Goal: Information Seeking & Learning: Find specific page/section

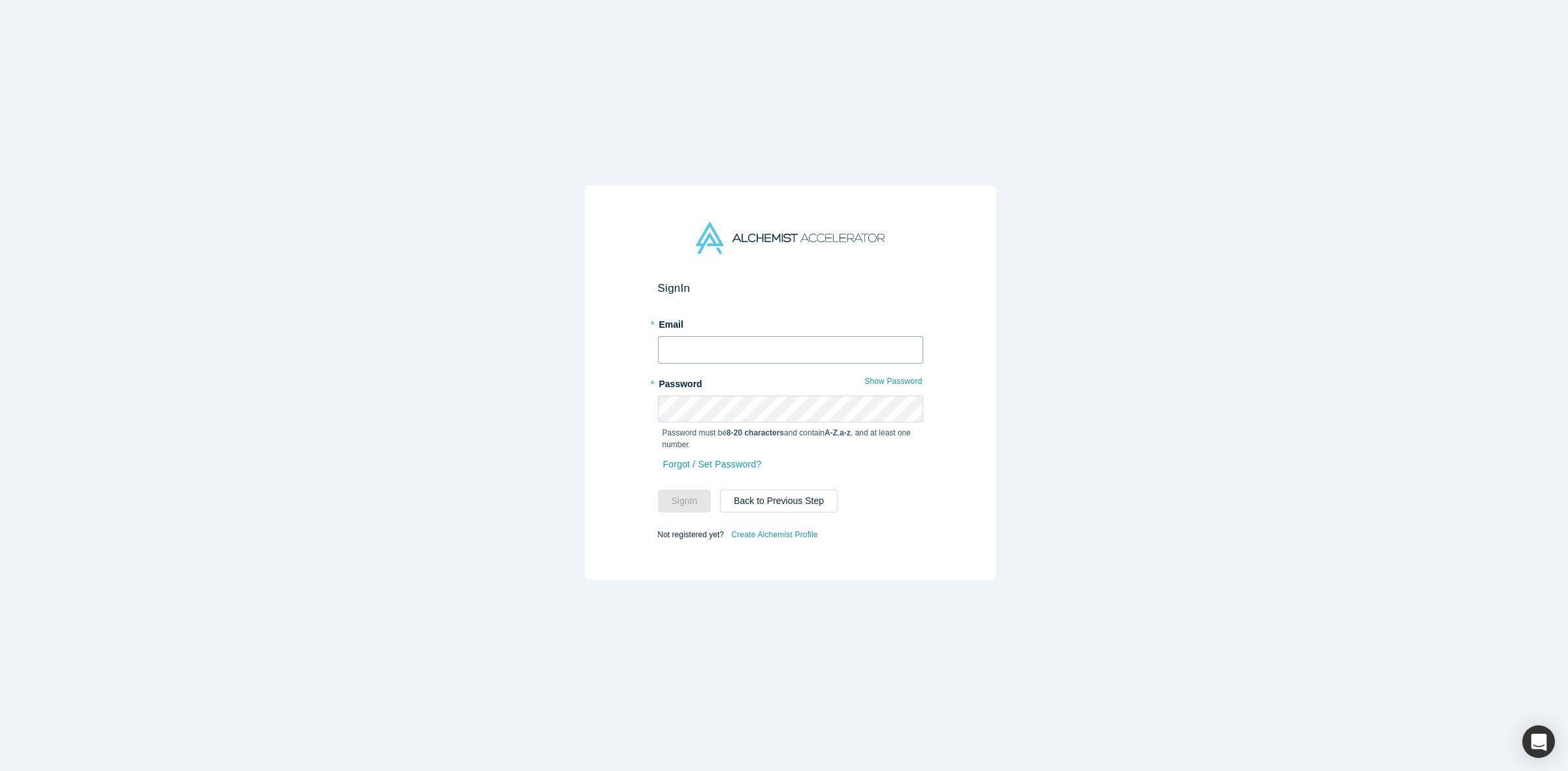
type input "[PERSON_NAME][EMAIL_ADDRESS][DOMAIN_NAME]"
click at [674, 494] on button "Sign In" at bounding box center [684, 501] width 54 height 23
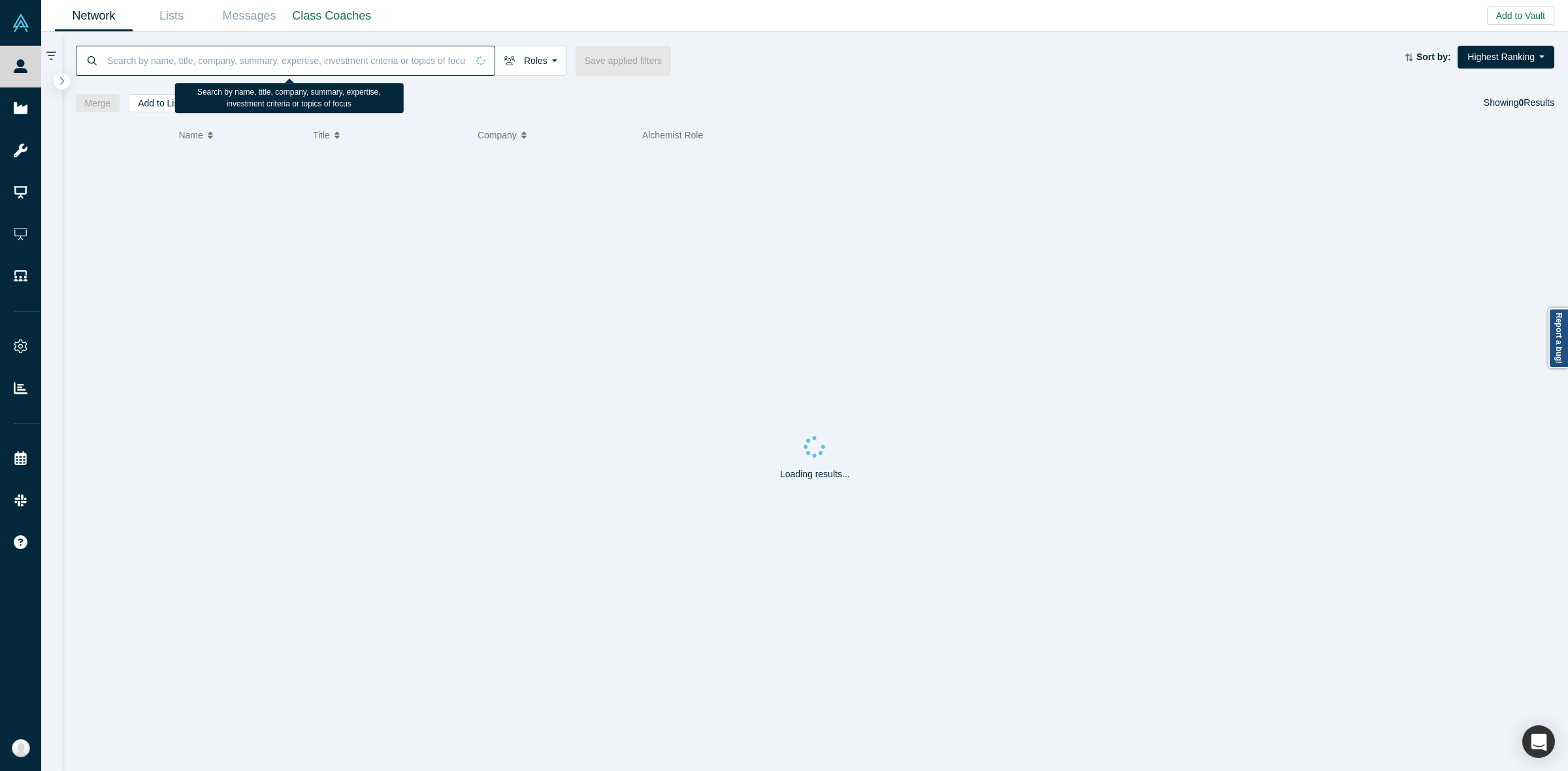
click at [369, 63] on input at bounding box center [286, 61] width 361 height 30
paste input "[PERSON_NAME]"
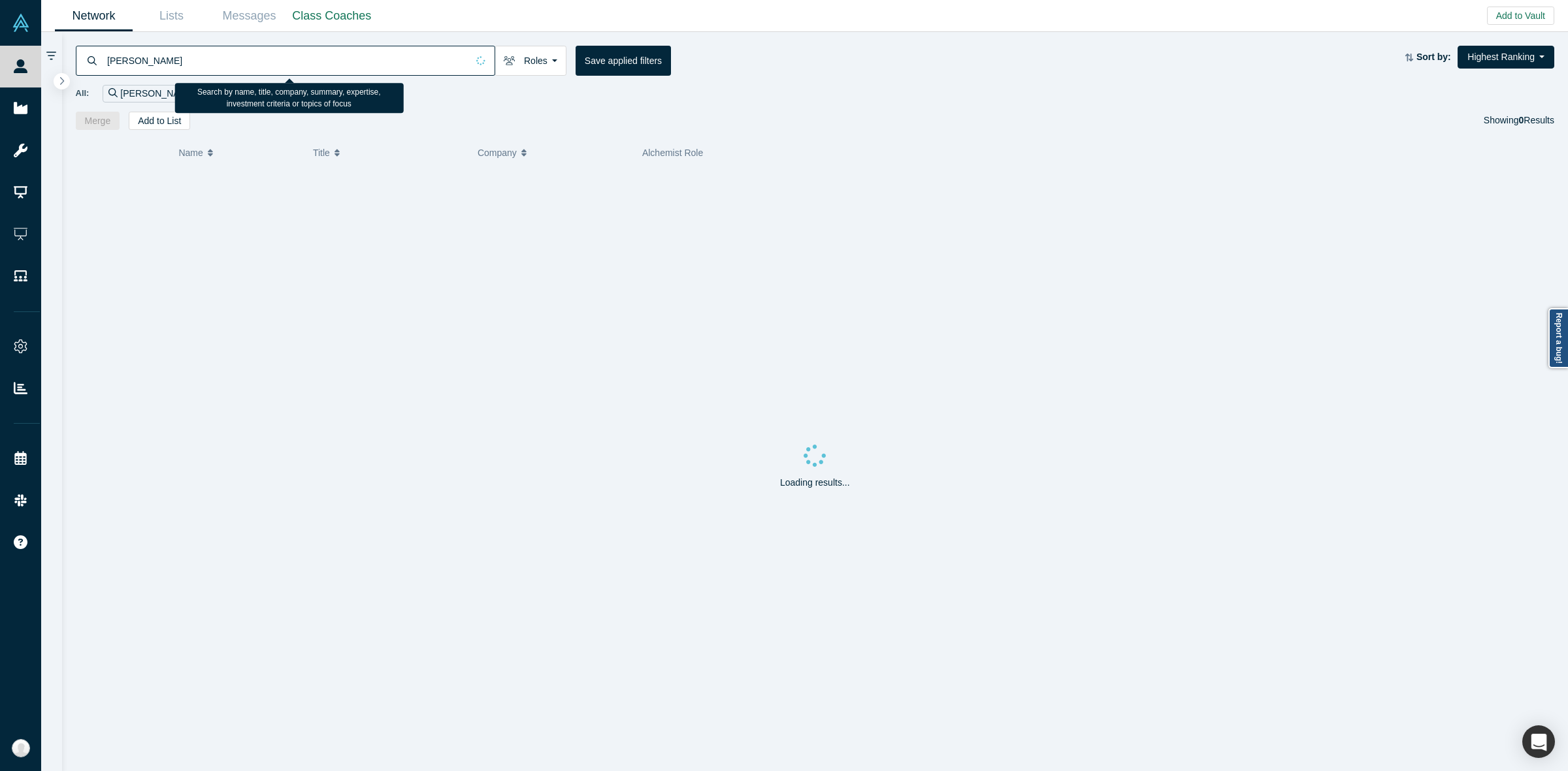
click at [376, 60] on input "[PERSON_NAME]" at bounding box center [286, 61] width 361 height 30
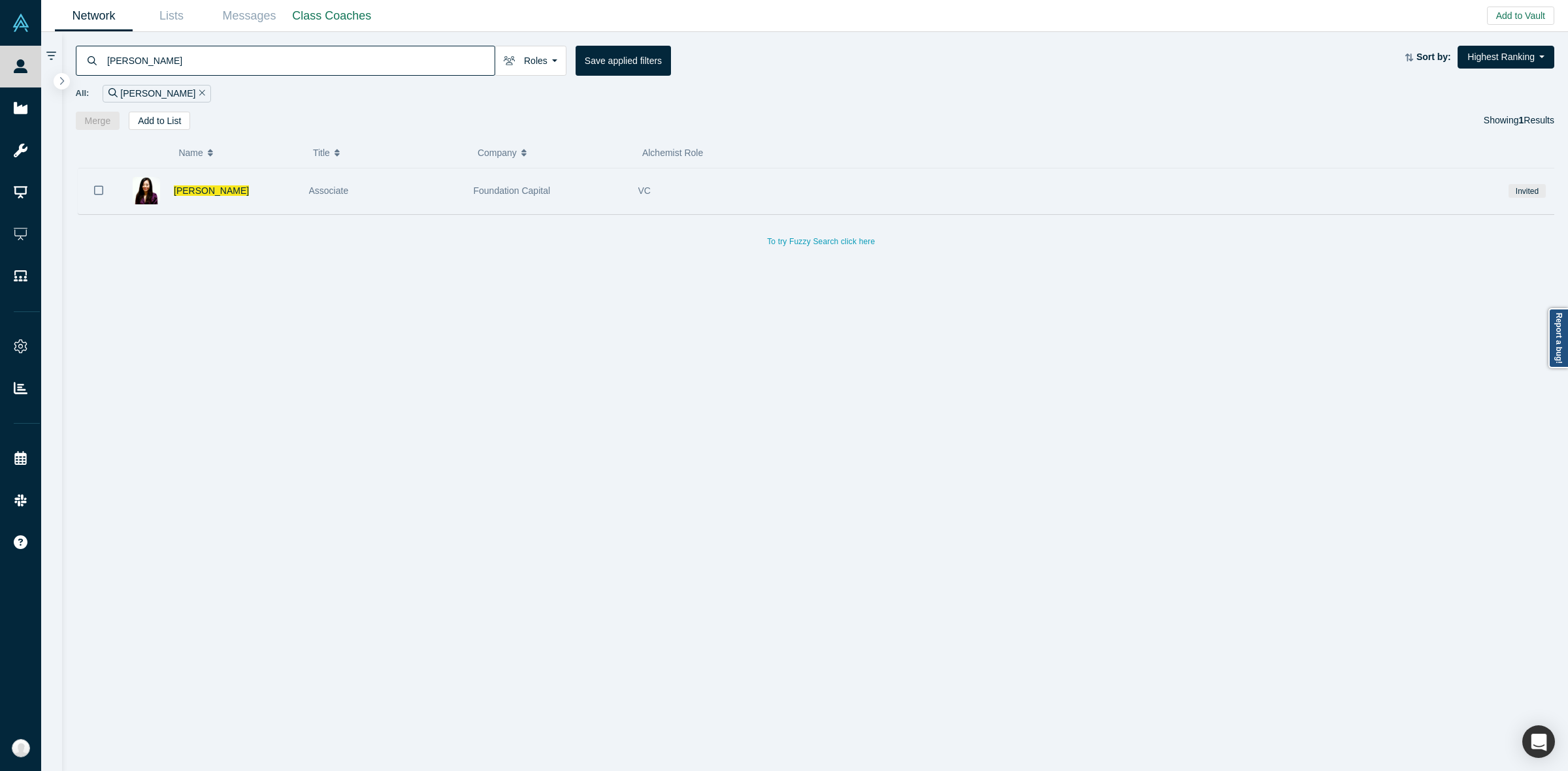
click at [504, 203] on div "Foundation Capital" at bounding box center [549, 191] width 151 height 45
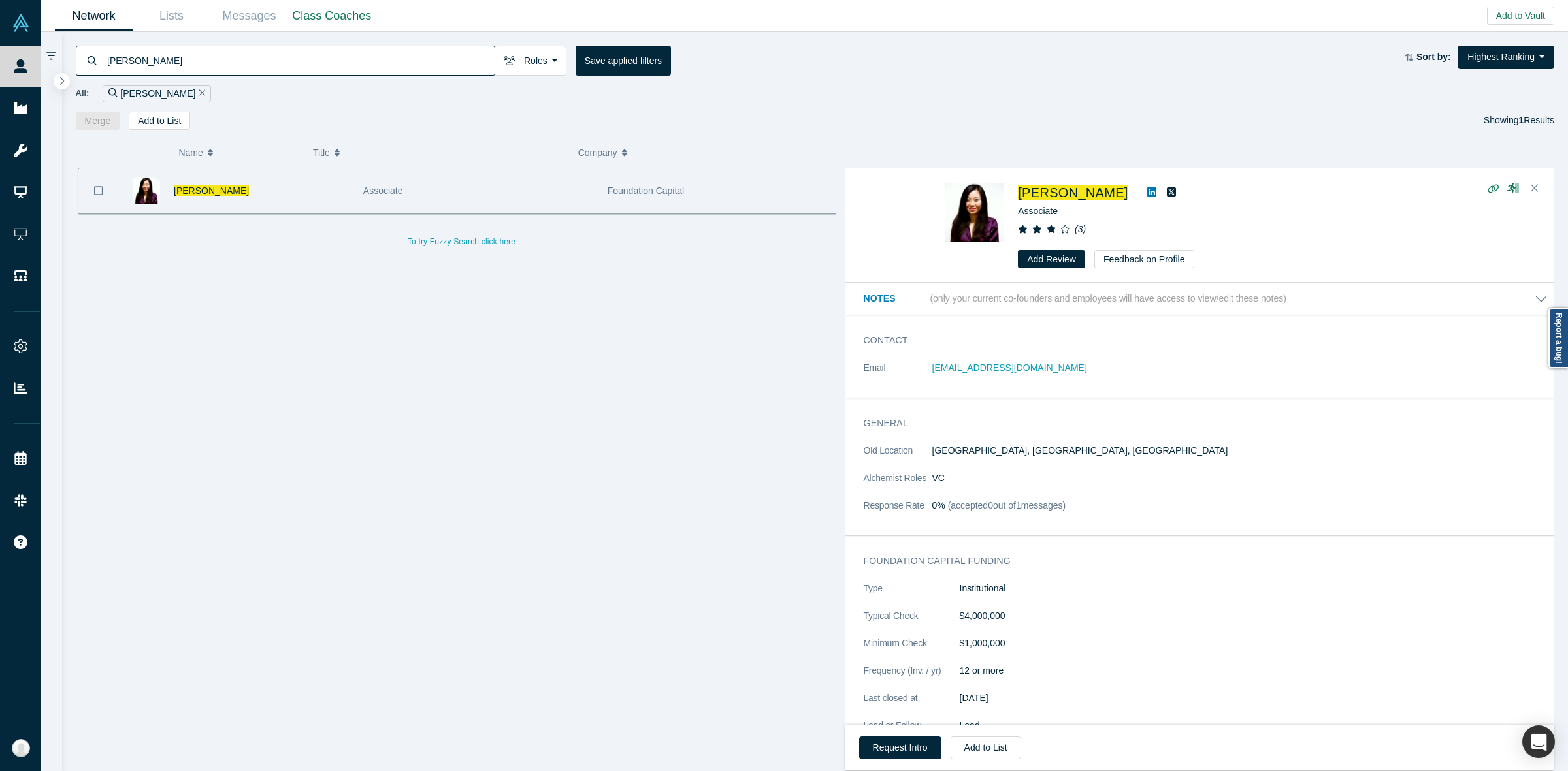
click at [1078, 468] on dl "Old Location [GEOGRAPHIC_DATA], [GEOGRAPHIC_DATA], [GEOGRAPHIC_DATA] Alchemist …" at bounding box center [1206, 485] width 684 height 82
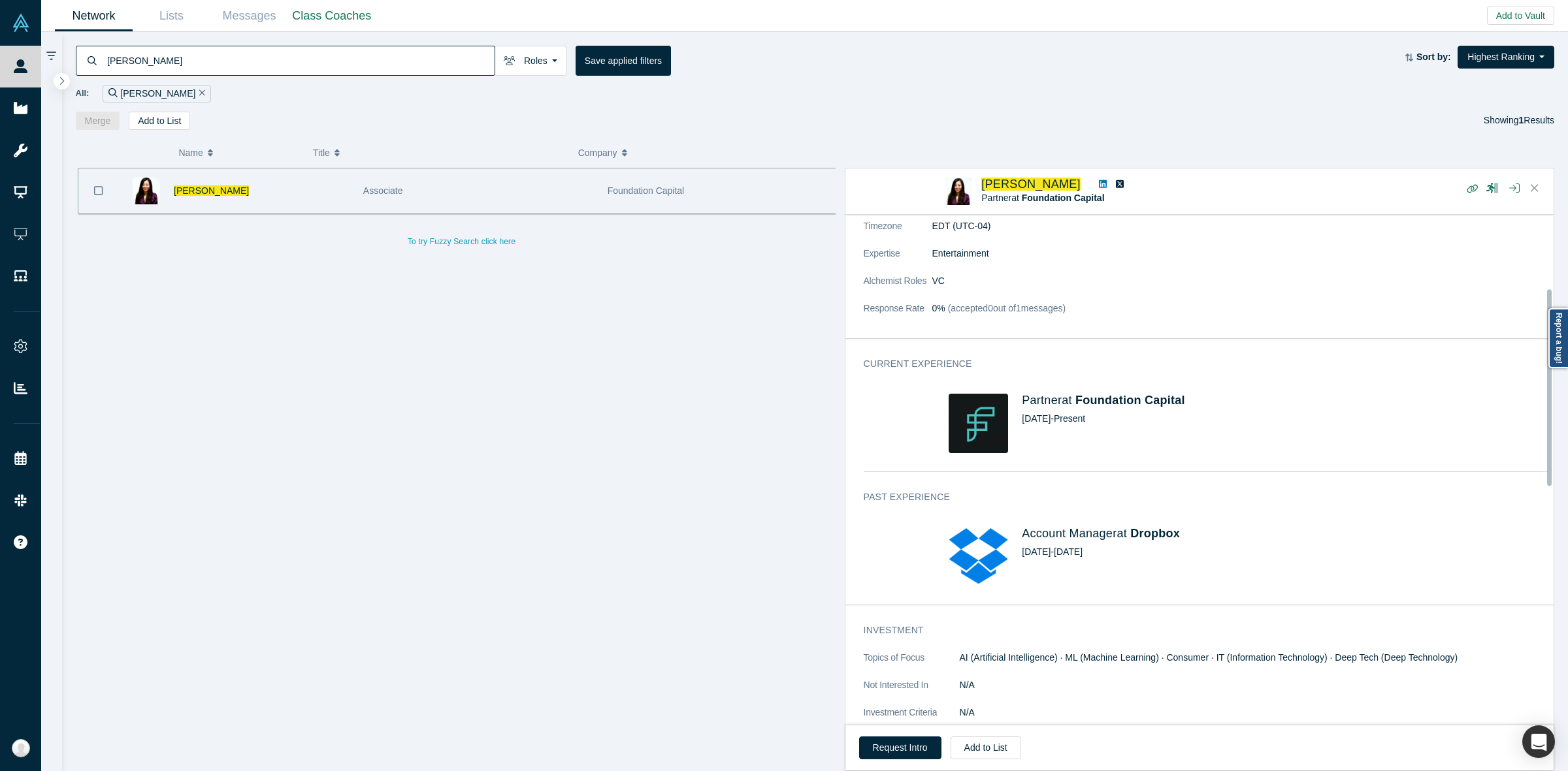
scroll to position [201, 0]
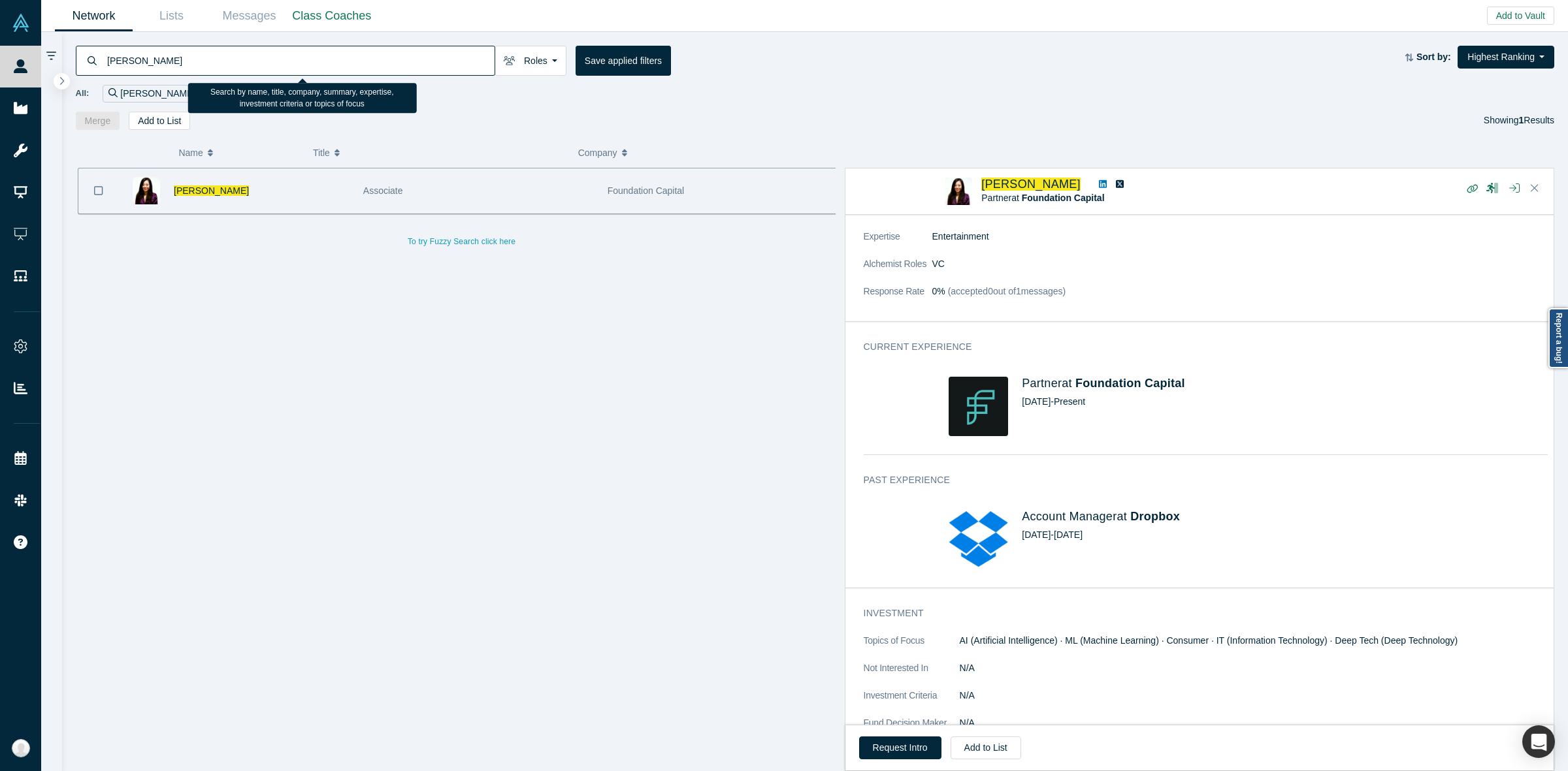
click at [420, 64] on input "[PERSON_NAME]" at bounding box center [300, 61] width 388 height 30
paste input "[PERSON_NAME]"
click at [420, 64] on input "[PERSON_NAME]" at bounding box center [300, 61] width 388 height 30
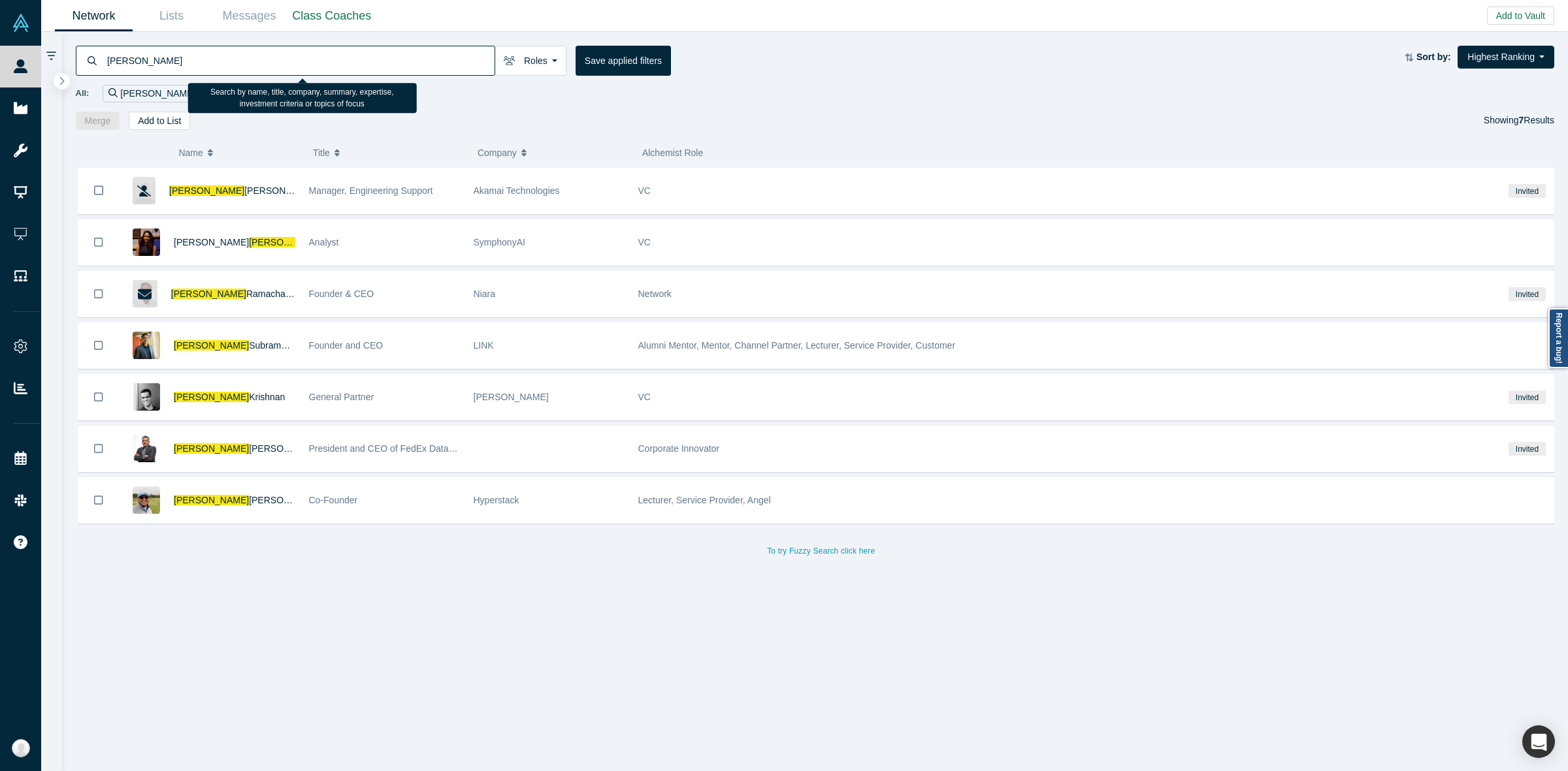
paste input "Assemblage"
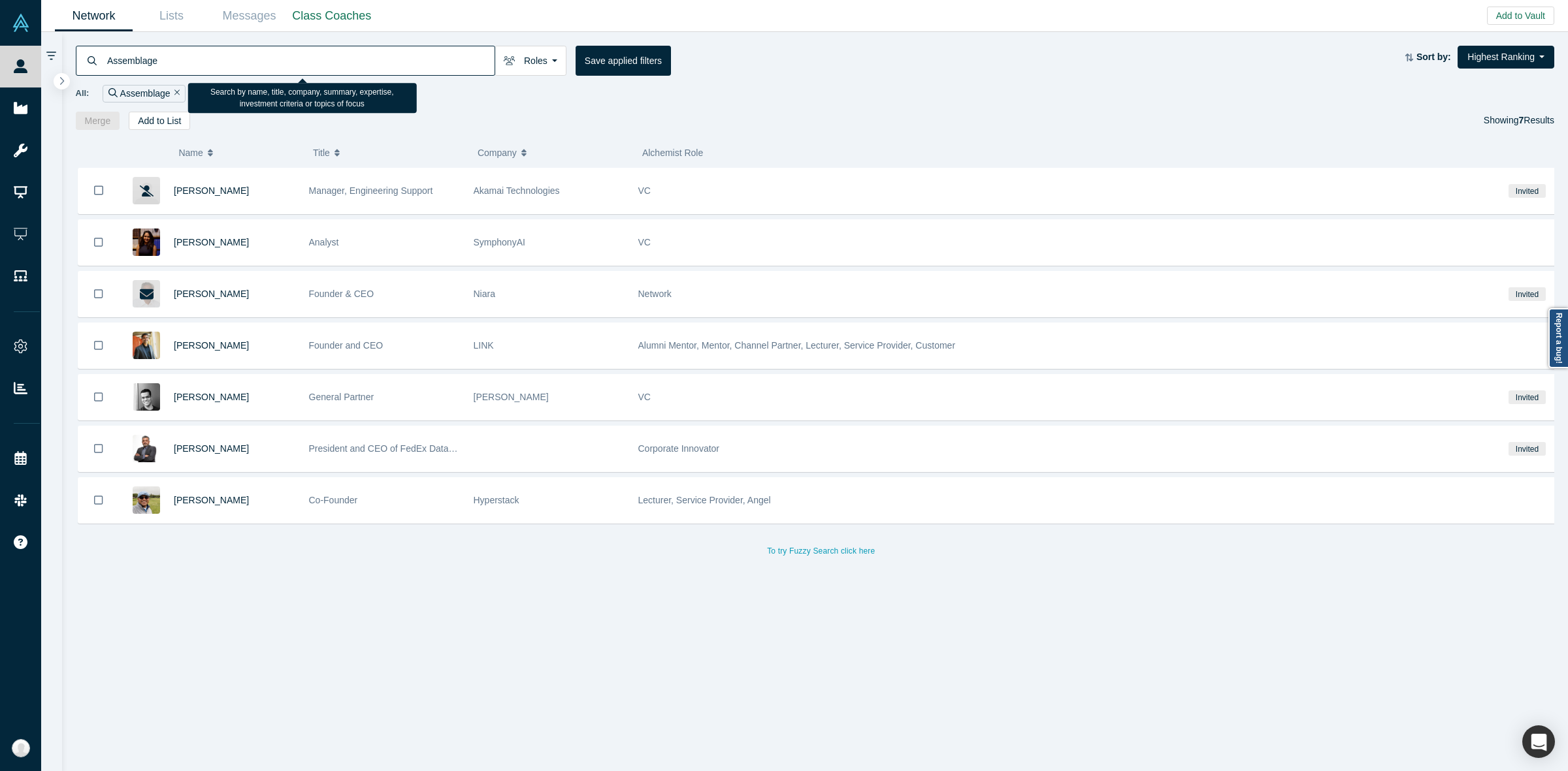
click at [317, 57] on input "Assemblage" at bounding box center [300, 61] width 388 height 30
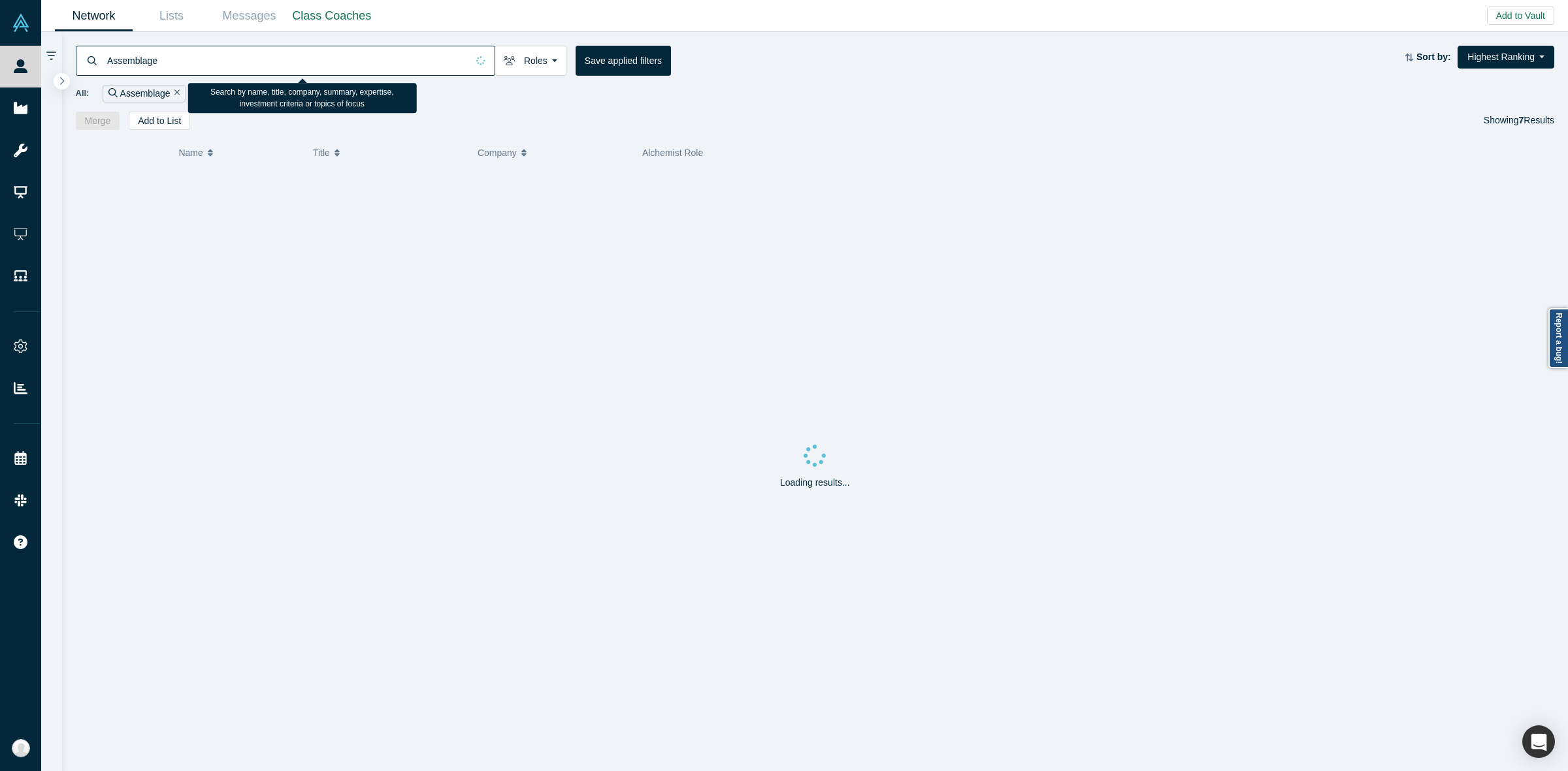
type input "Assemblage"
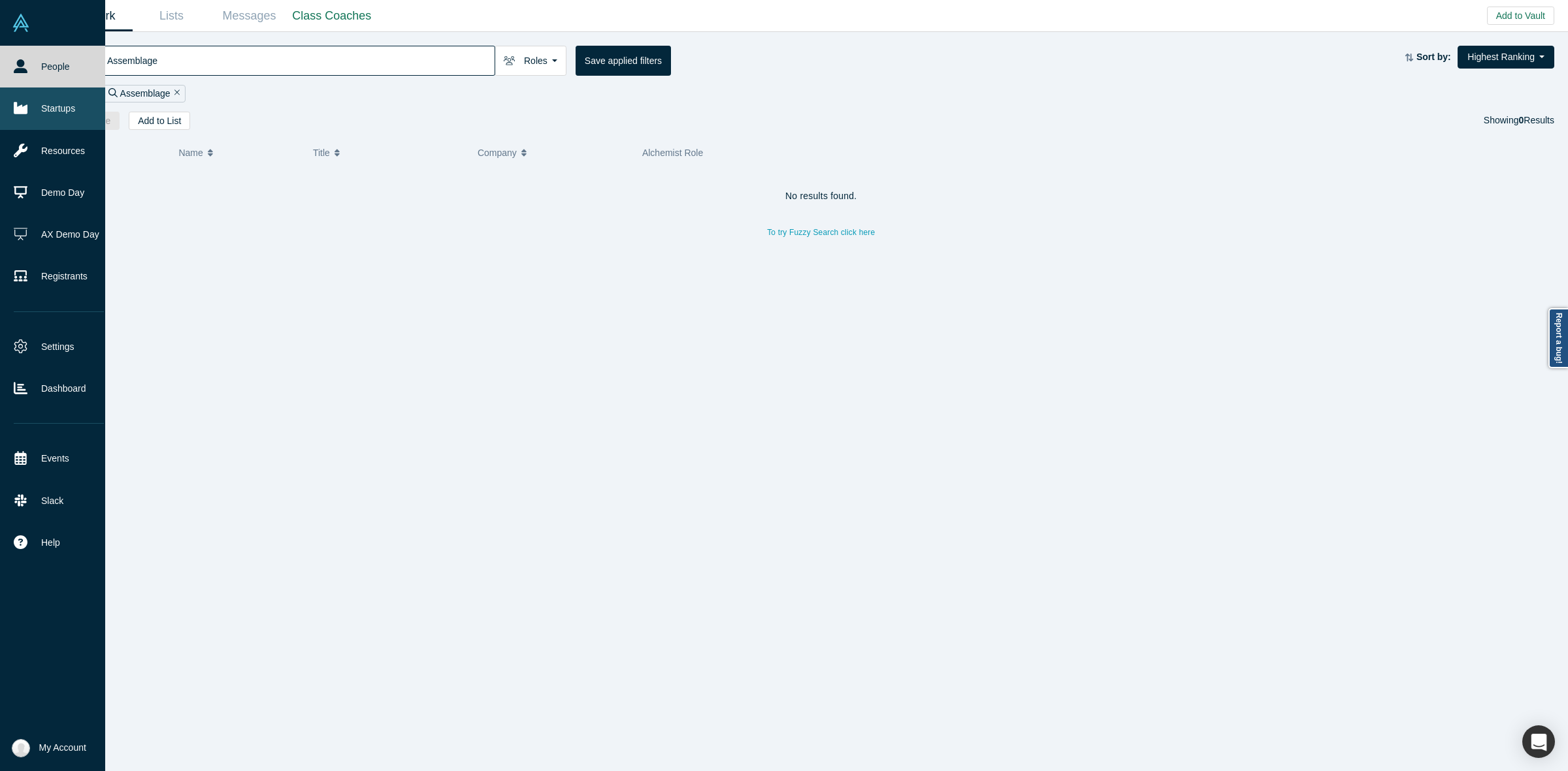
click at [23, 104] on icon at bounding box center [20, 108] width 13 height 13
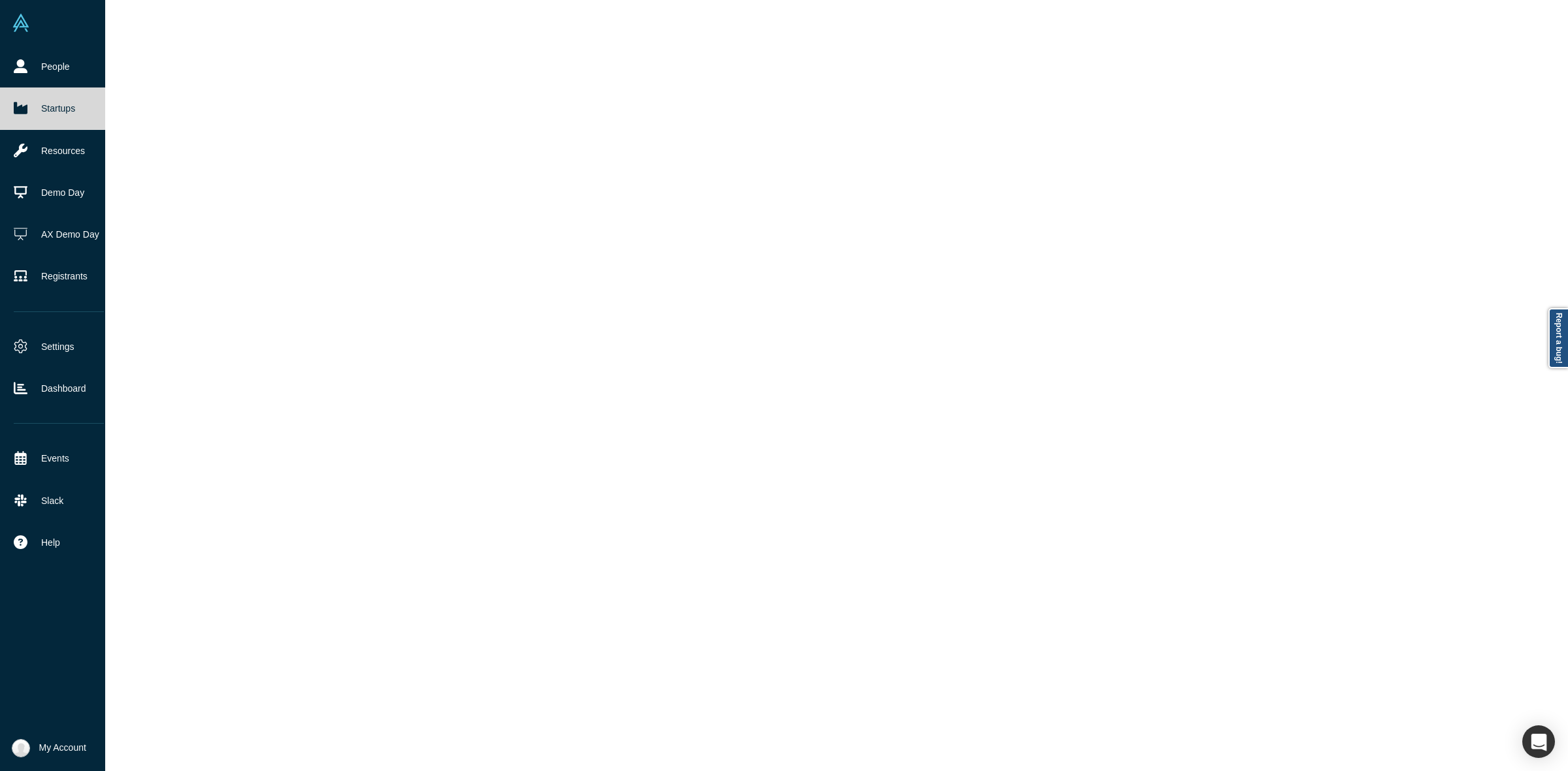
click at [23, 104] on icon at bounding box center [20, 108] width 13 height 13
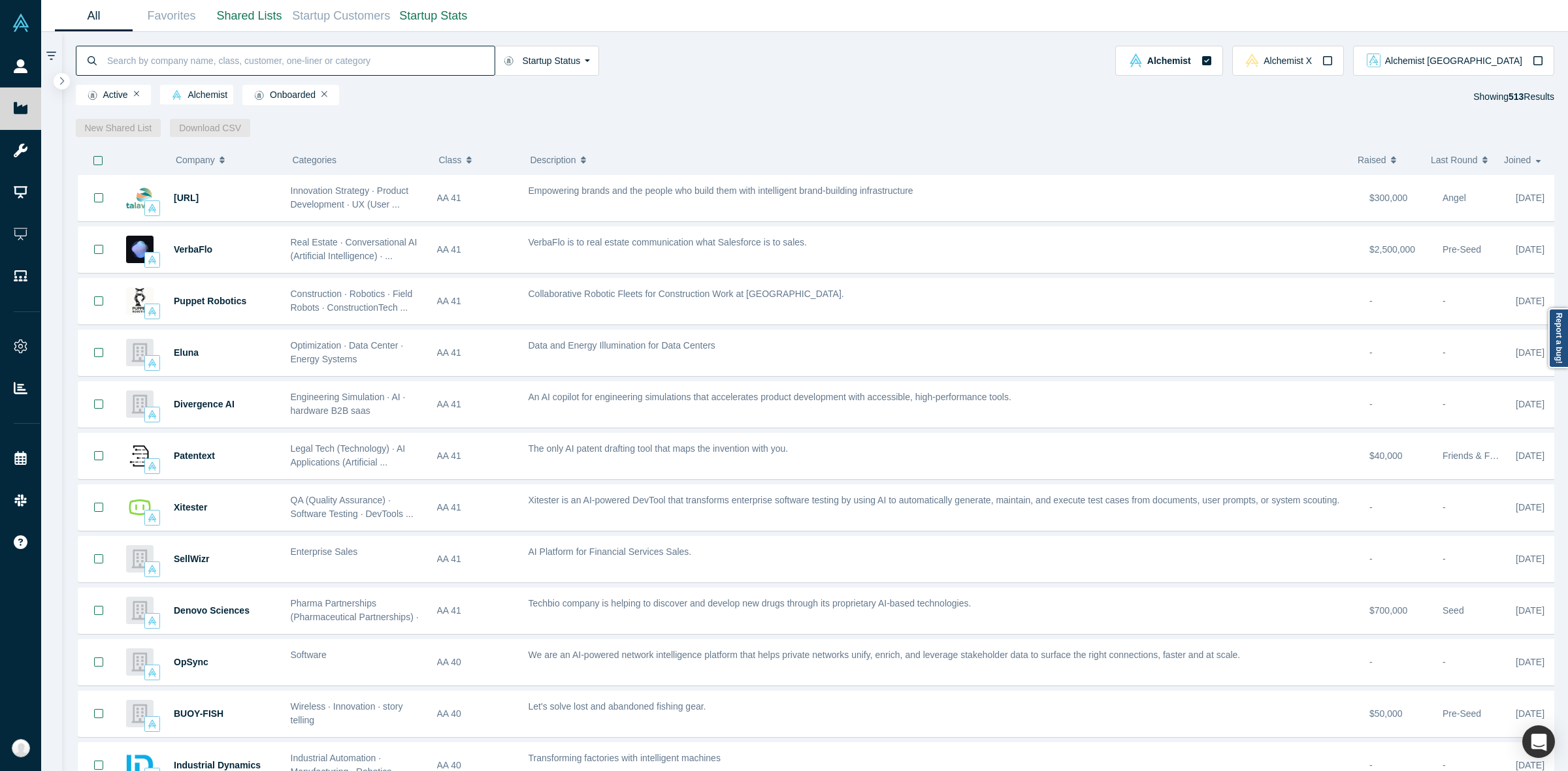
click at [235, 58] on input at bounding box center [300, 61] width 388 height 30
paste input "Assemblage"
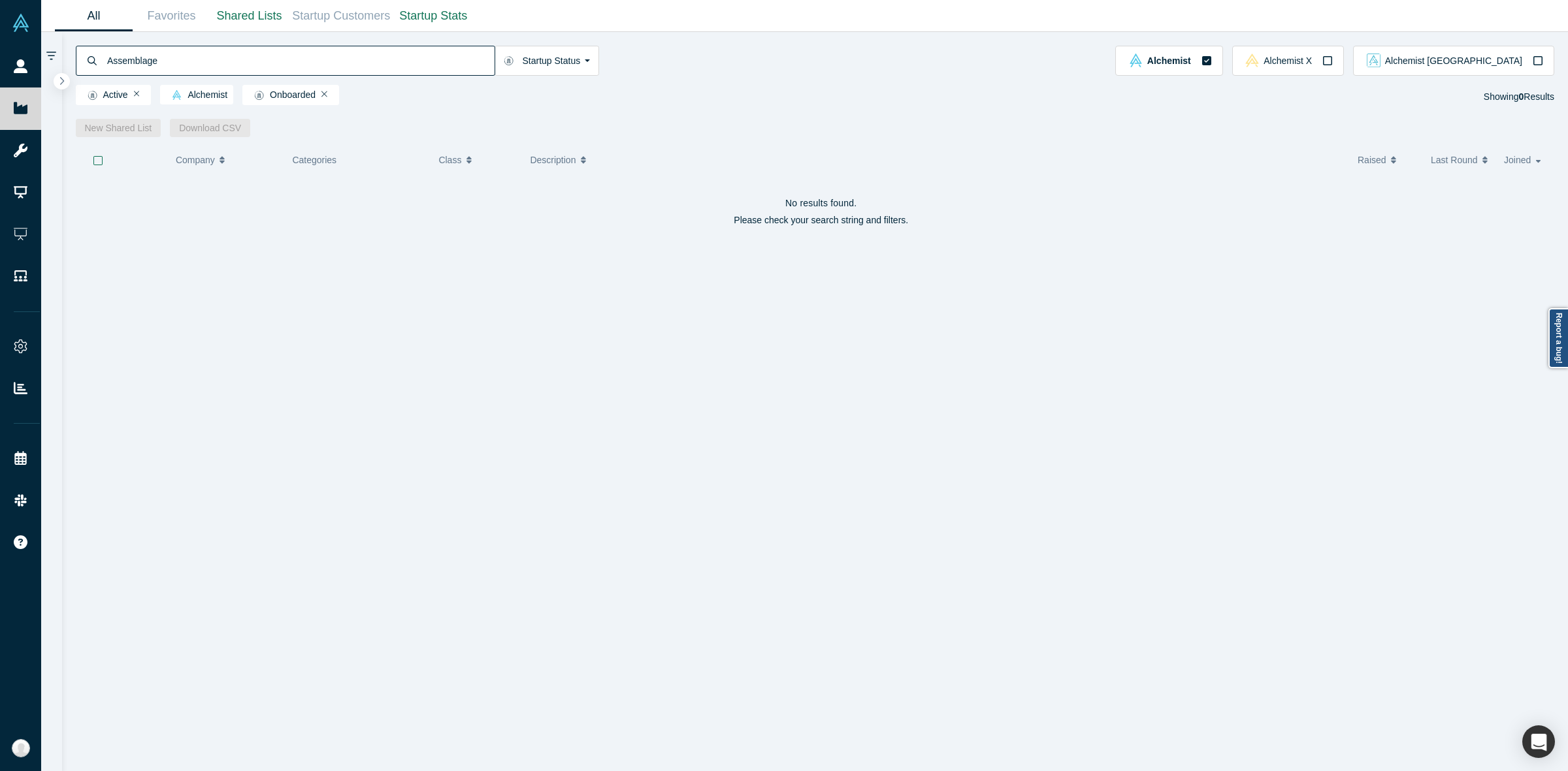
click at [106, 60] on input "Assemblage" at bounding box center [300, 61] width 388 height 30
paste input "Upshot"
click at [372, 53] on input "Upshot" at bounding box center [300, 61] width 388 height 30
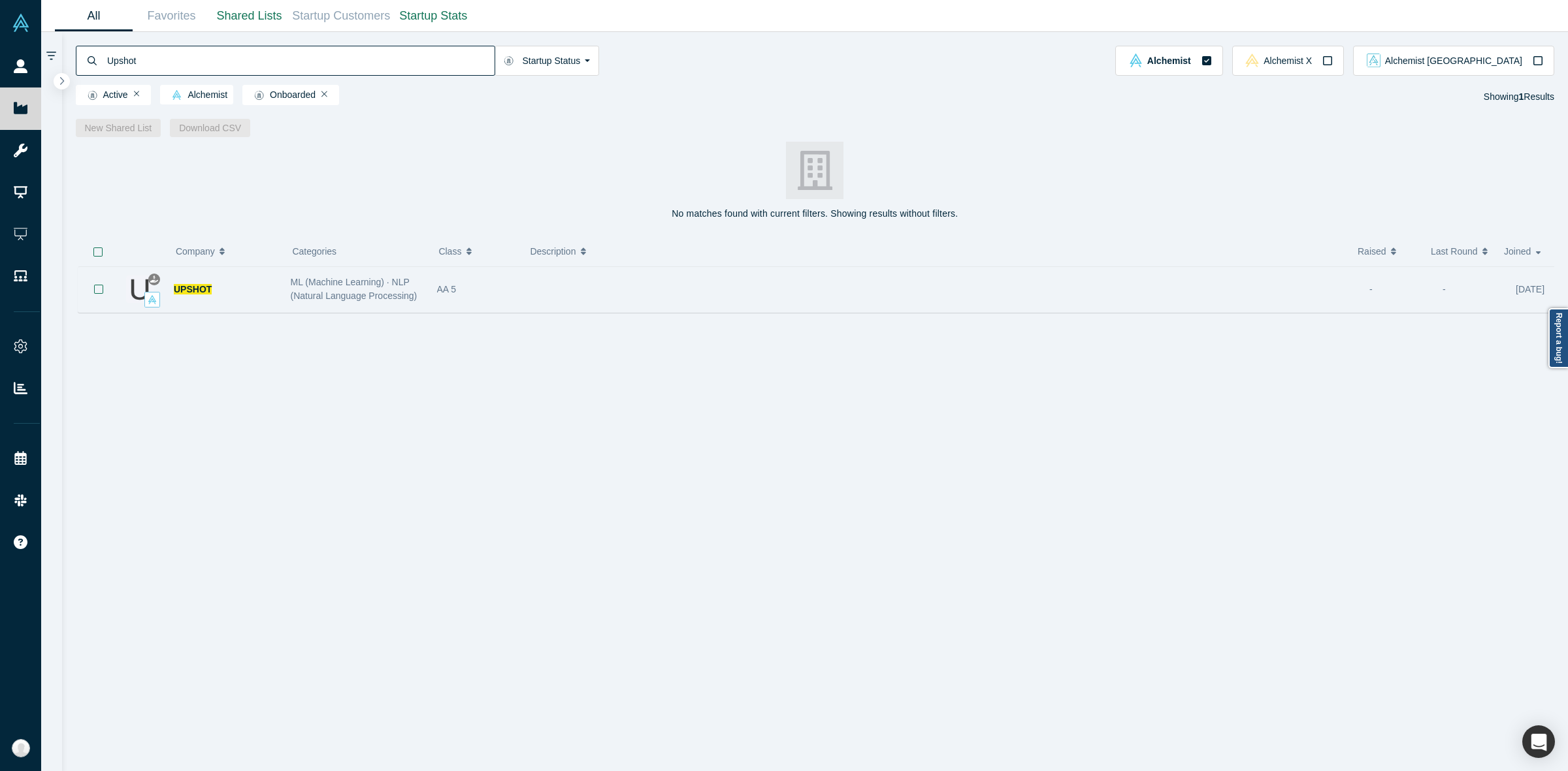
click at [525, 298] on div at bounding box center [942, 289] width 841 height 41
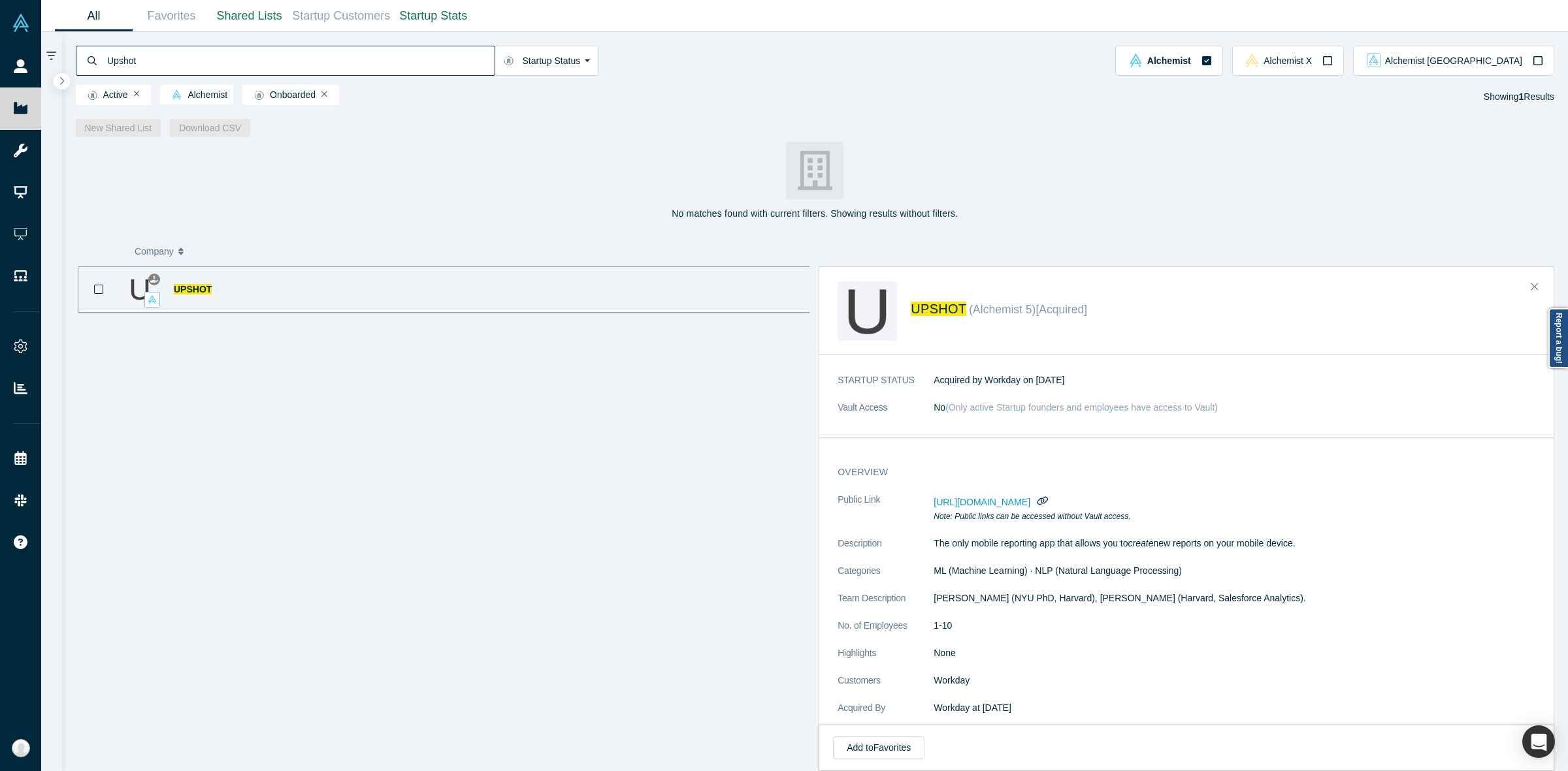
click at [903, 464] on div "overview Public Link [URL][DOMAIN_NAME] Note: Public links can be accessed with…" at bounding box center [1193, 597] width 747 height 281
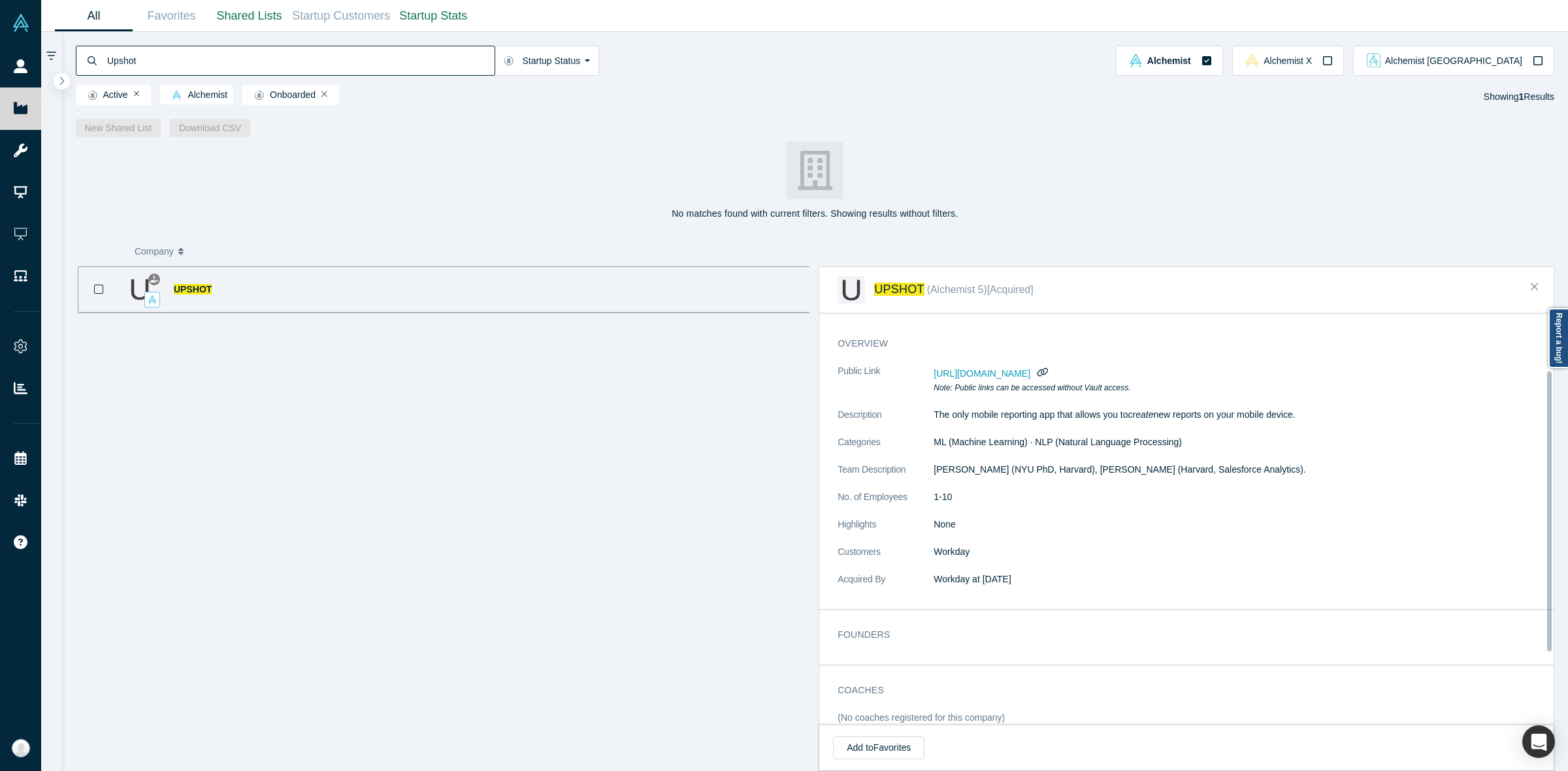
scroll to position [83, 0]
click at [358, 66] on input "Upshot" at bounding box center [300, 61] width 388 height 30
paste input "Xendo"
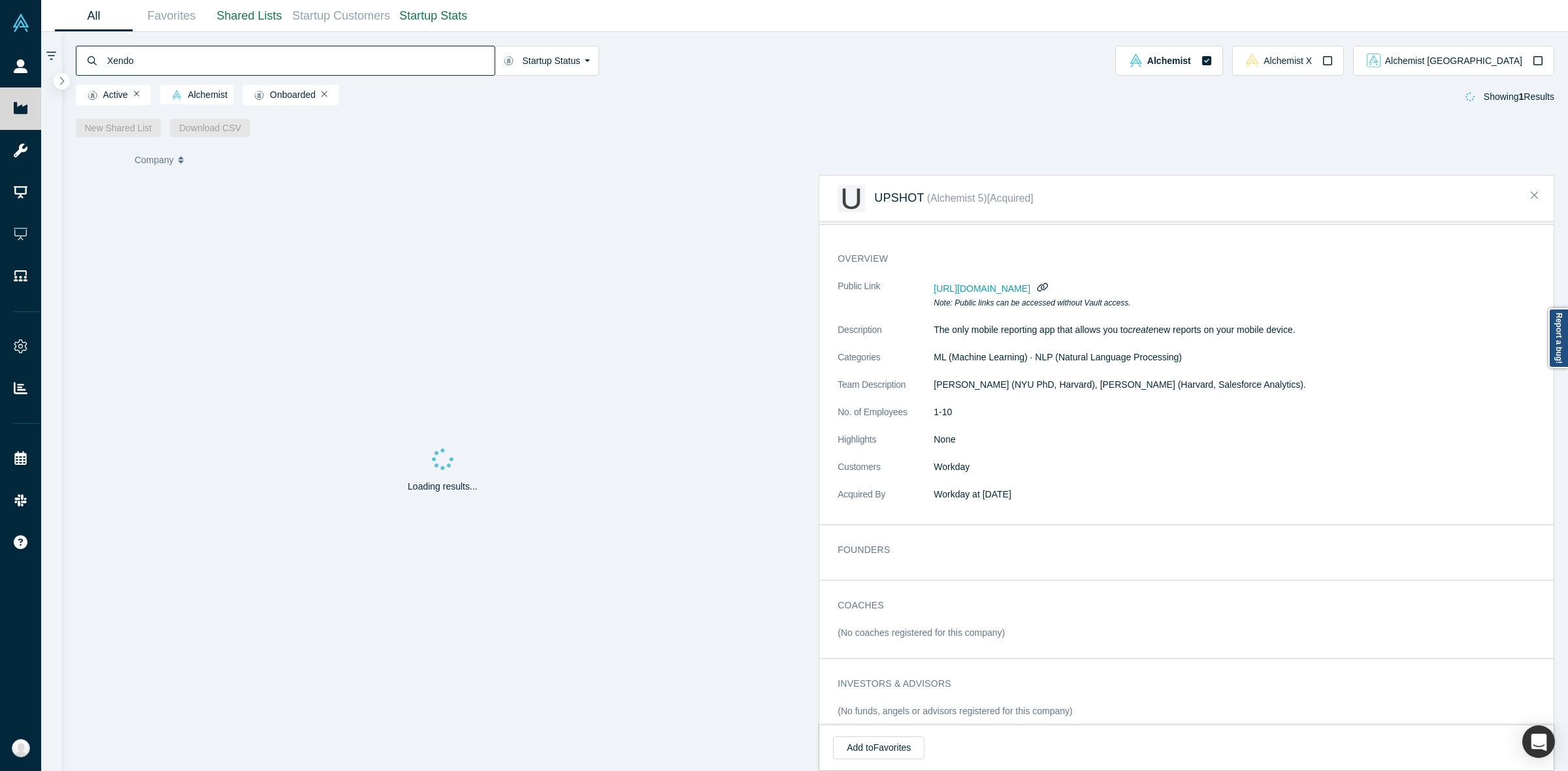
type input "Xendo"
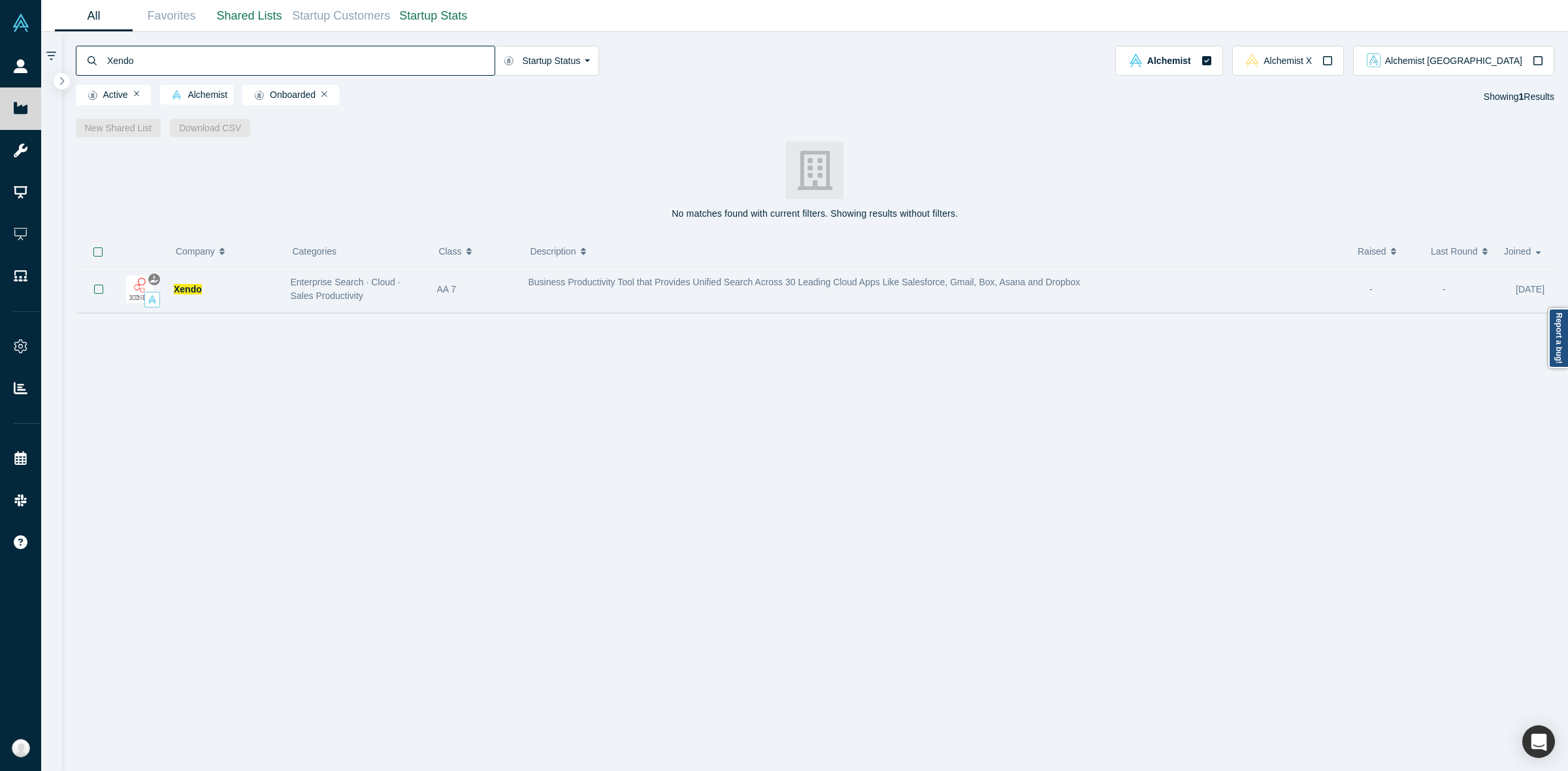
click at [543, 308] on div "Business Productivity Tool that Provides Unified Search Across 30 Leading Cloud…" at bounding box center [942, 289] width 841 height 41
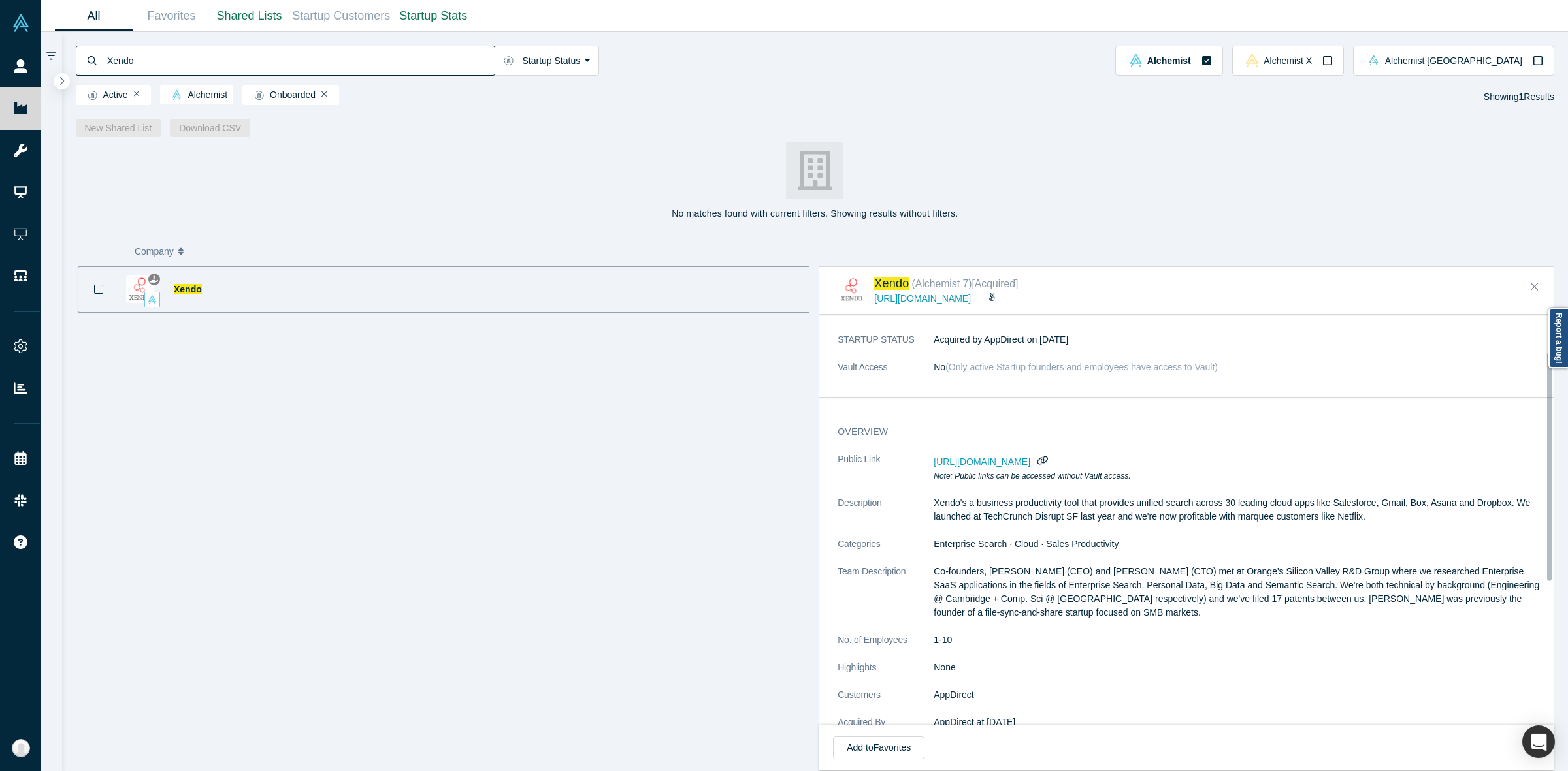
scroll to position [116, 0]
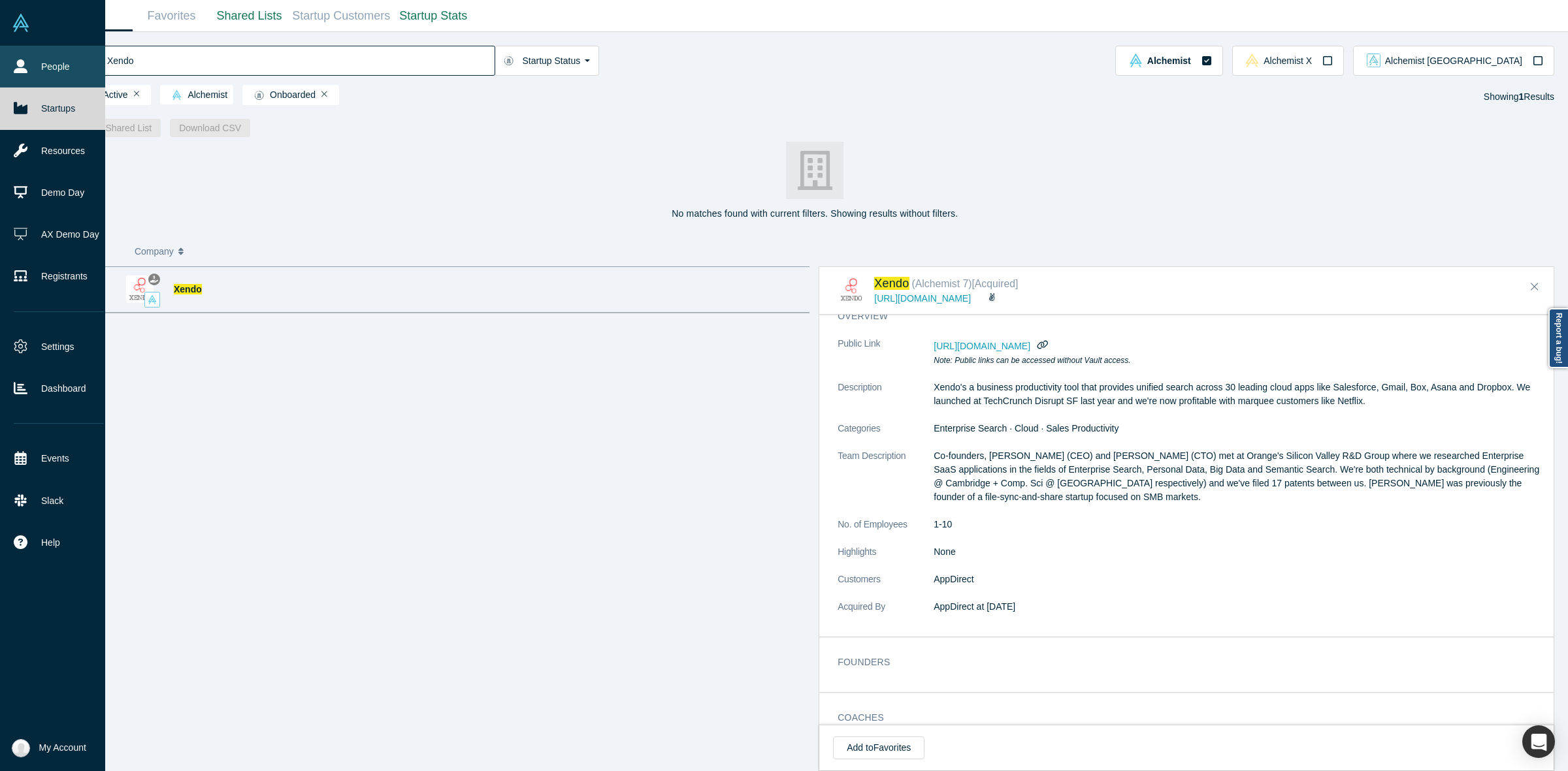
click at [33, 61] on link "People" at bounding box center [59, 66] width 117 height 42
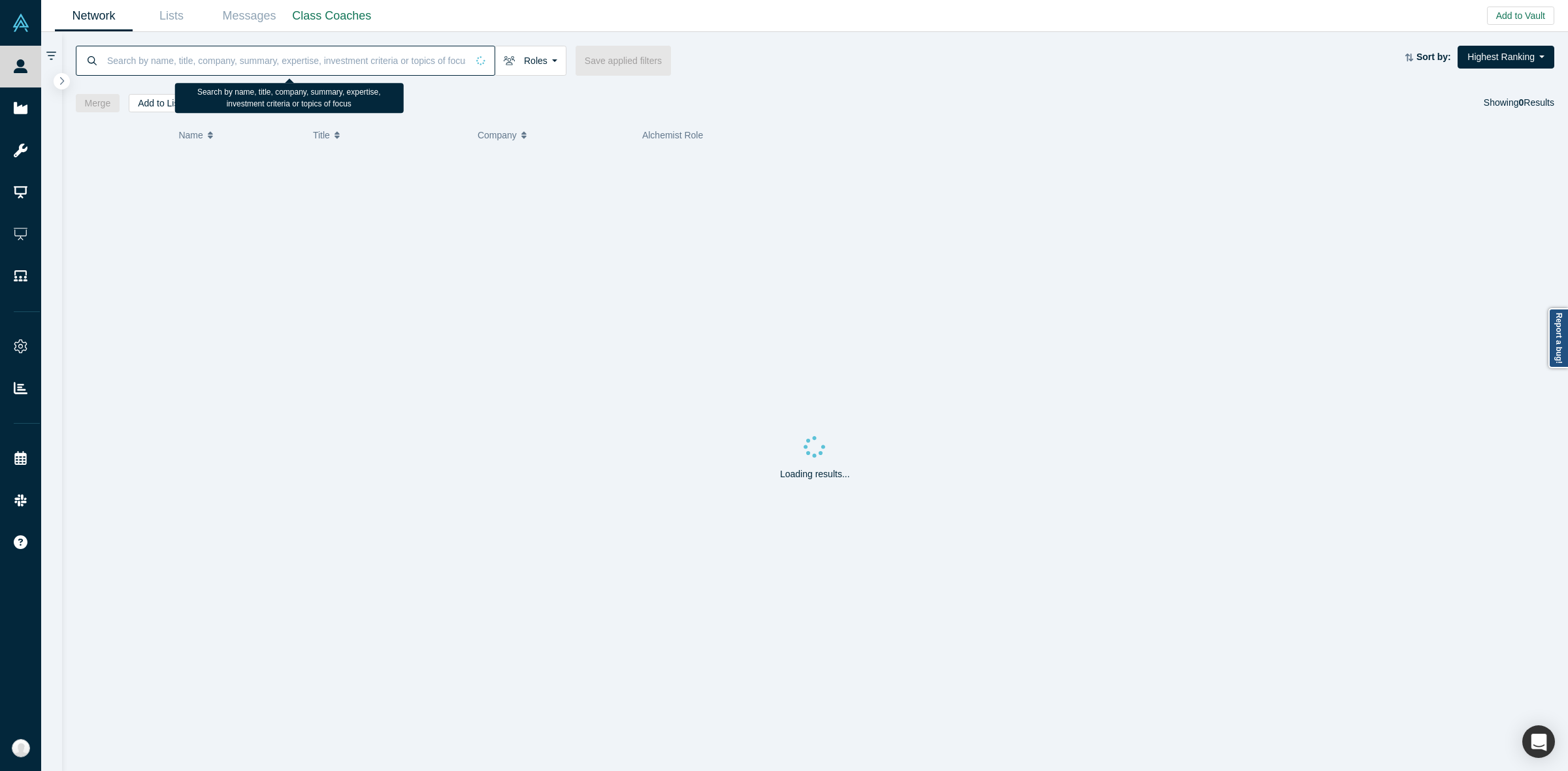
click at [268, 61] on input at bounding box center [286, 61] width 361 height 30
paste input "Xendo"
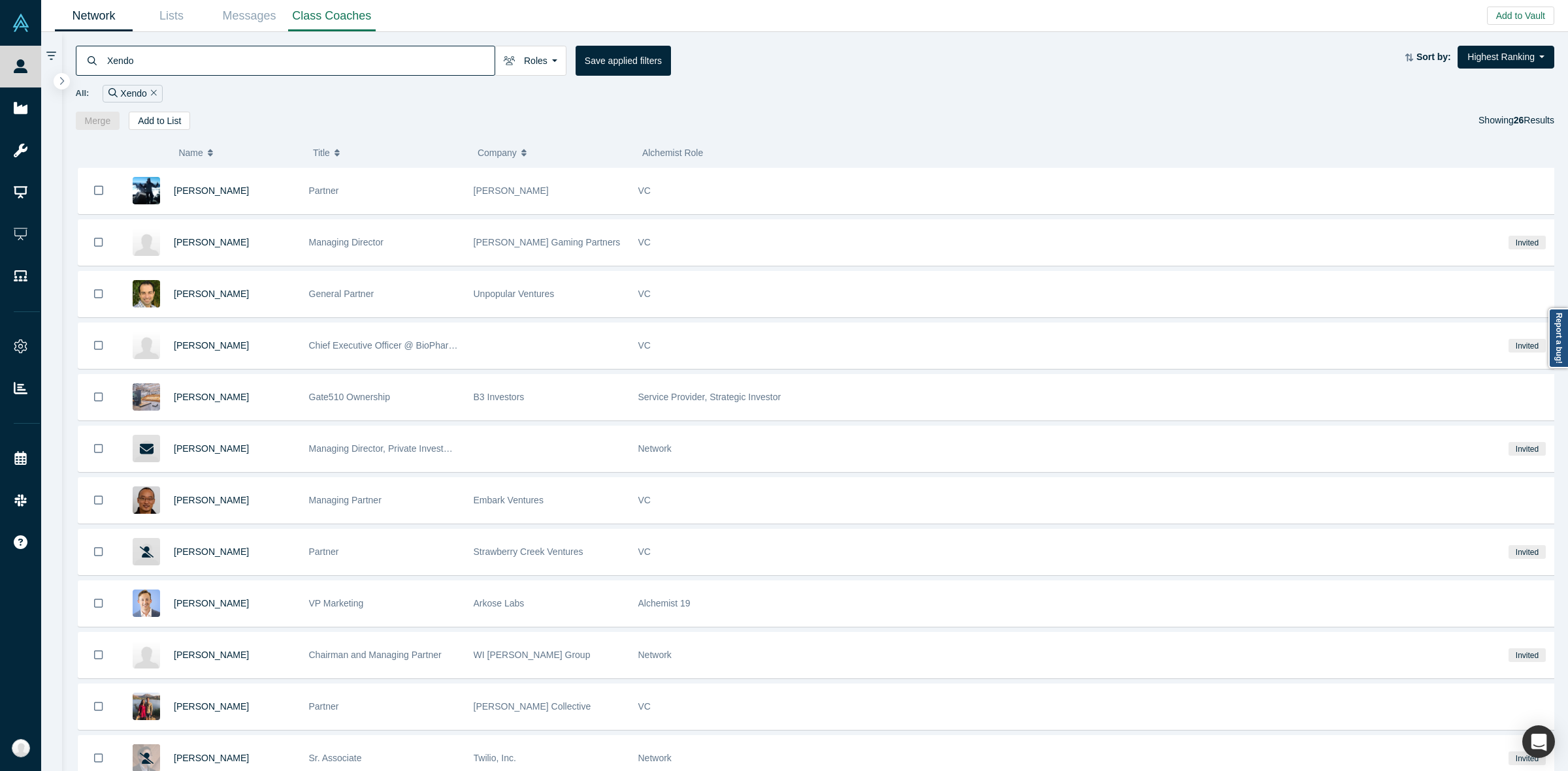
type input "Xendo"
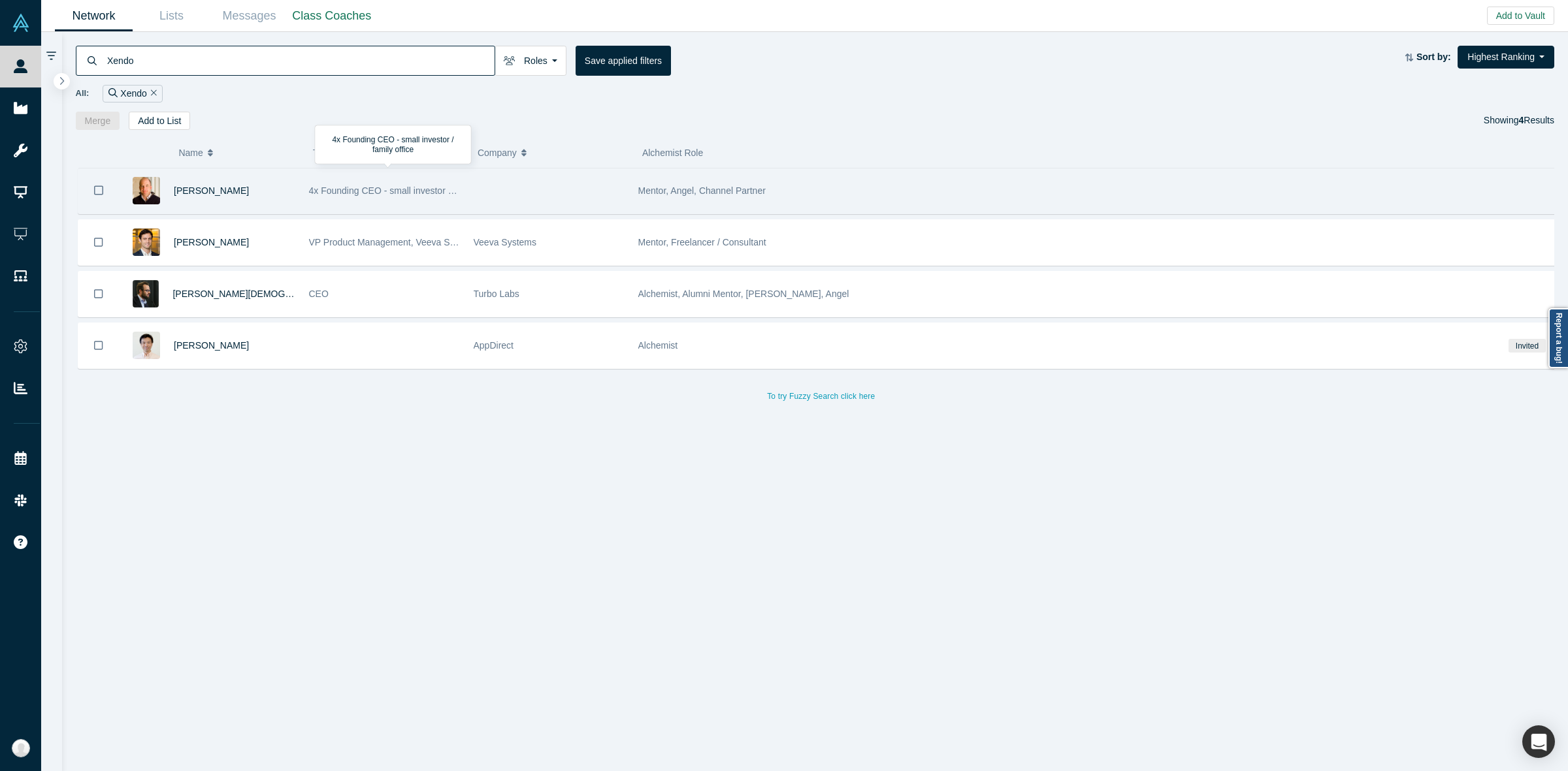
click at [369, 190] on span "4x Founding CEO - small investor / family office" at bounding box center [405, 190] width 192 height 10
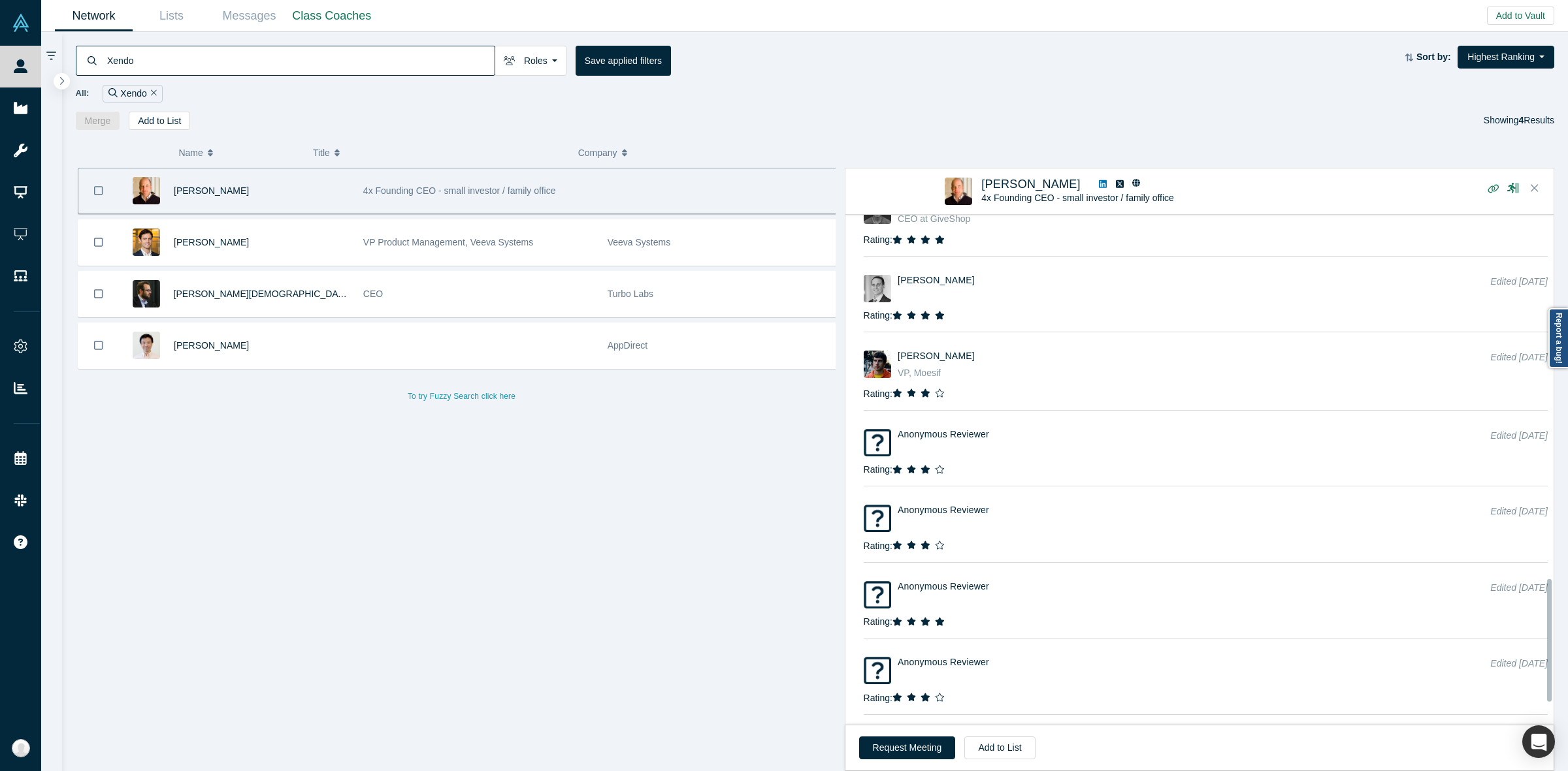
scroll to position [1509, 0]
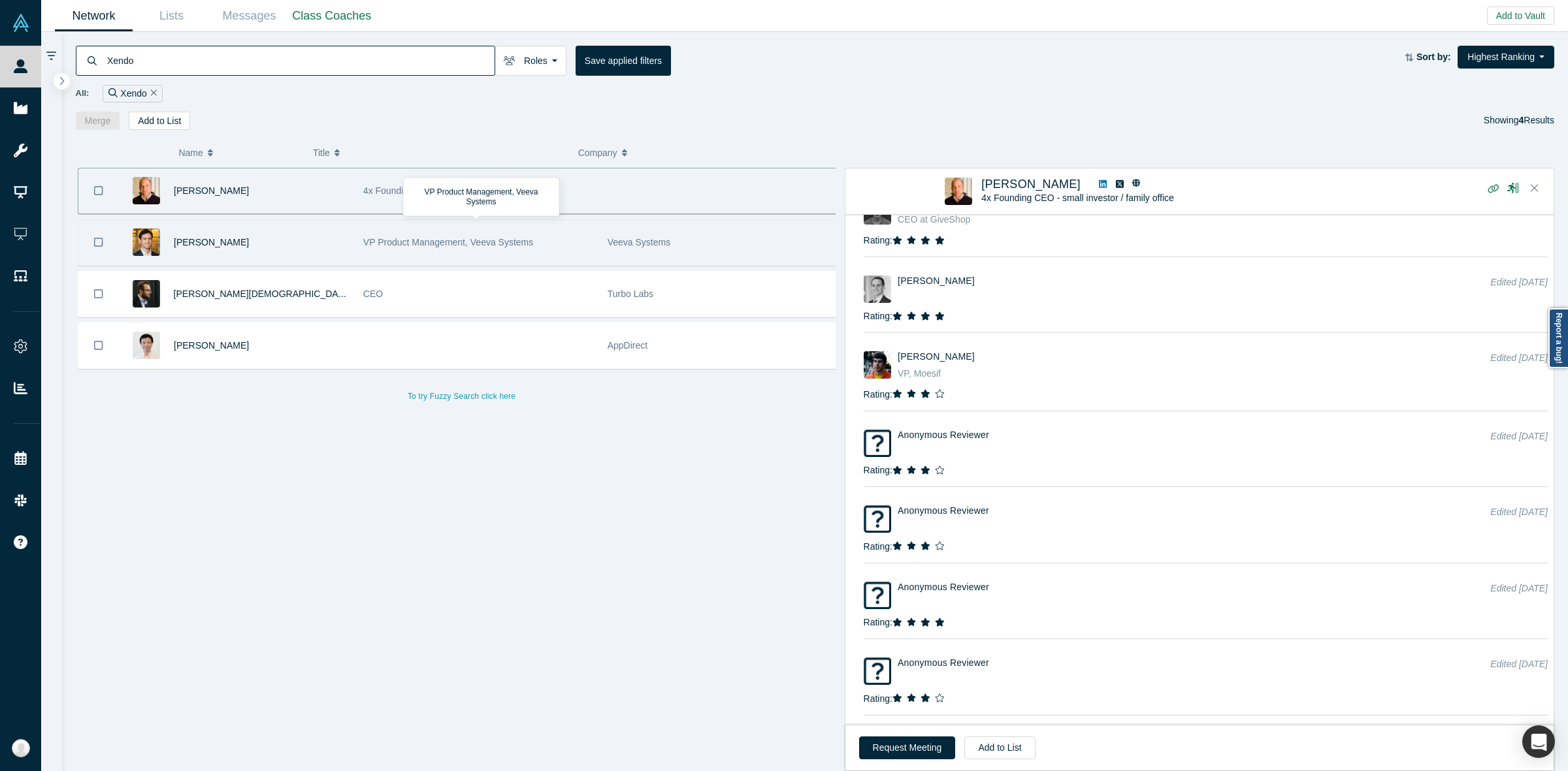
click at [583, 239] on div "VP Product Management, Veeva Systems" at bounding box center [478, 242] width 230 height 45
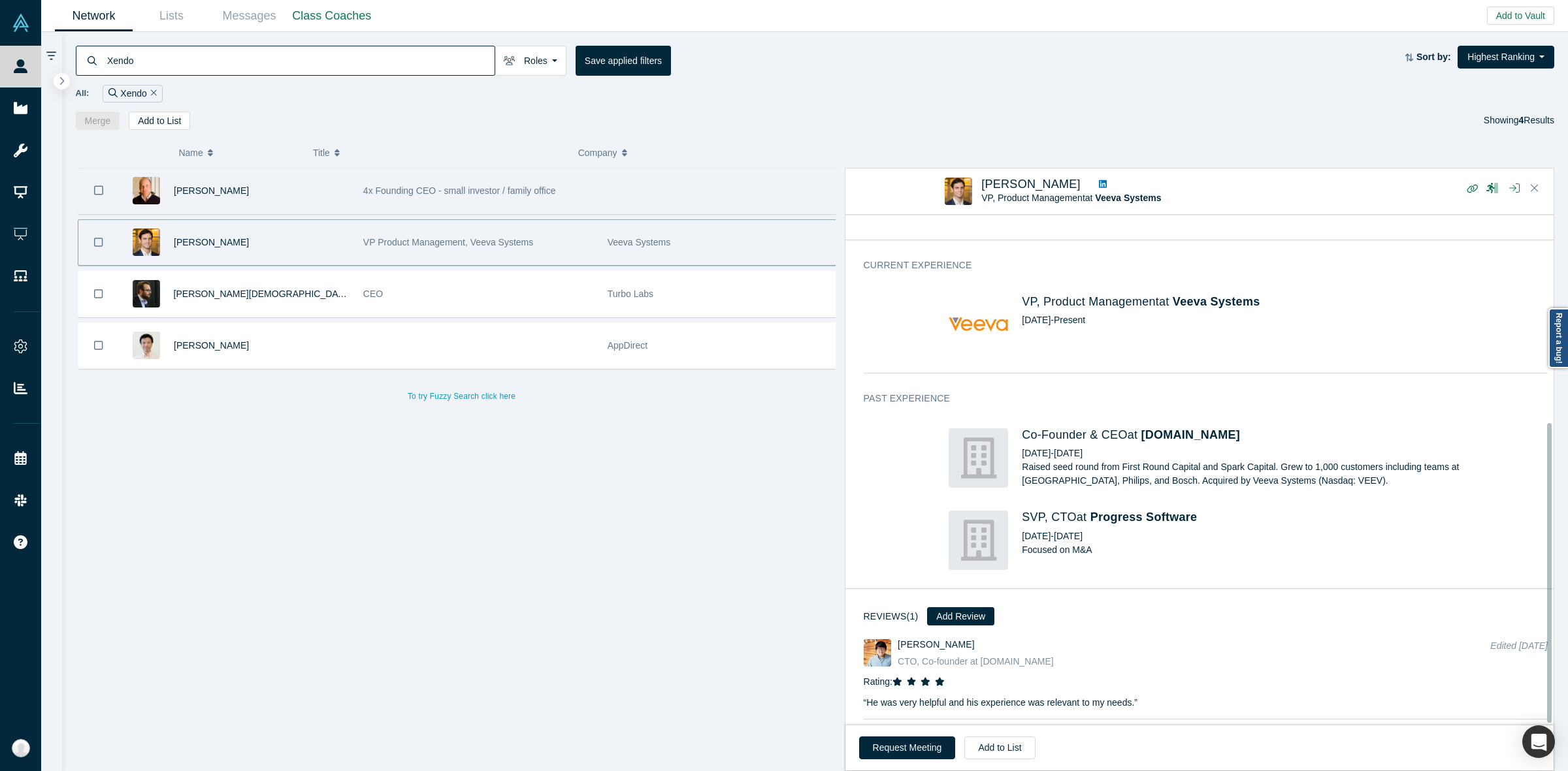
scroll to position [352, 0]
click at [928, 639] on span "[PERSON_NAME]" at bounding box center [935, 644] width 77 height 10
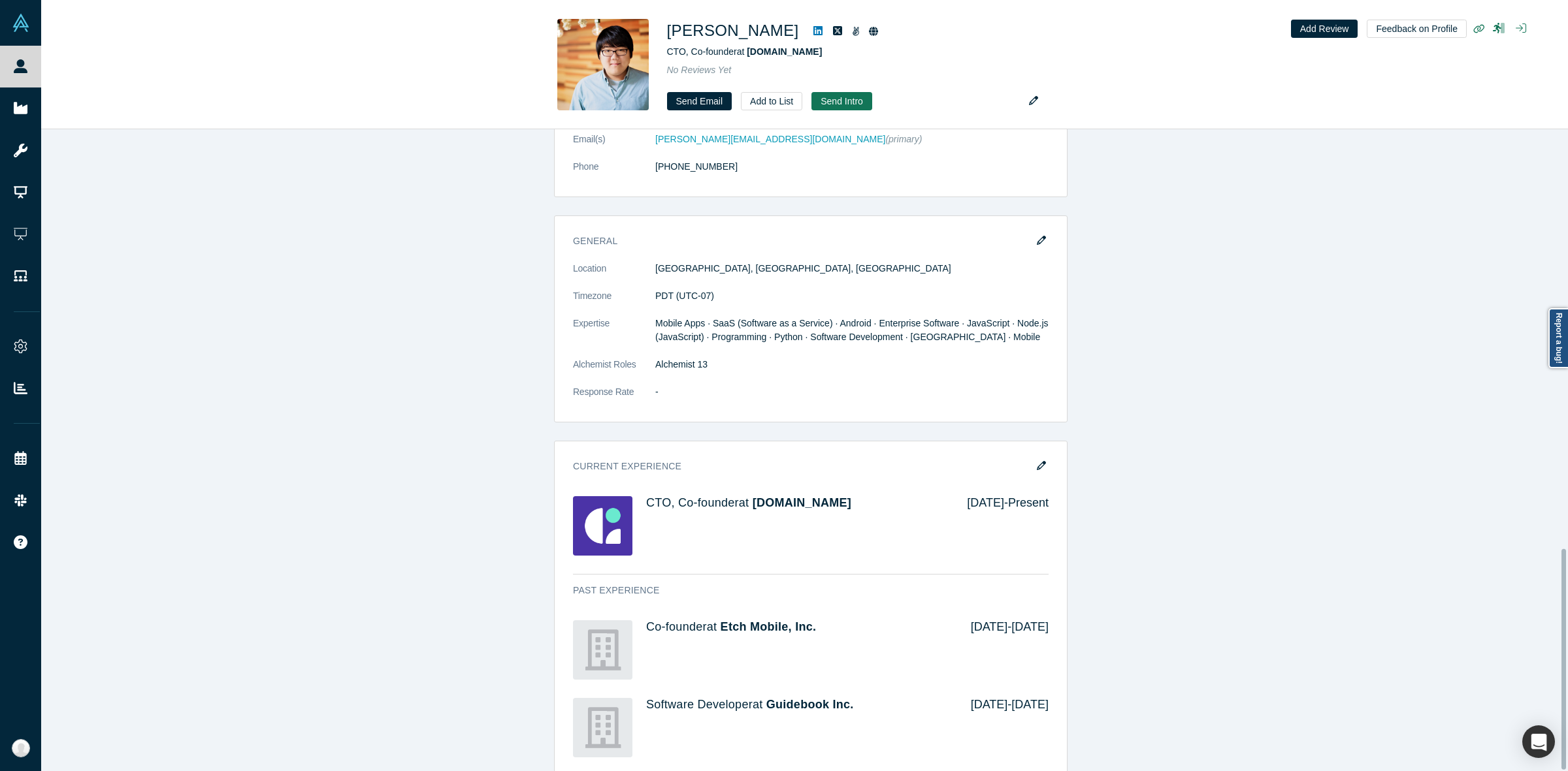
scroll to position [1219, 0]
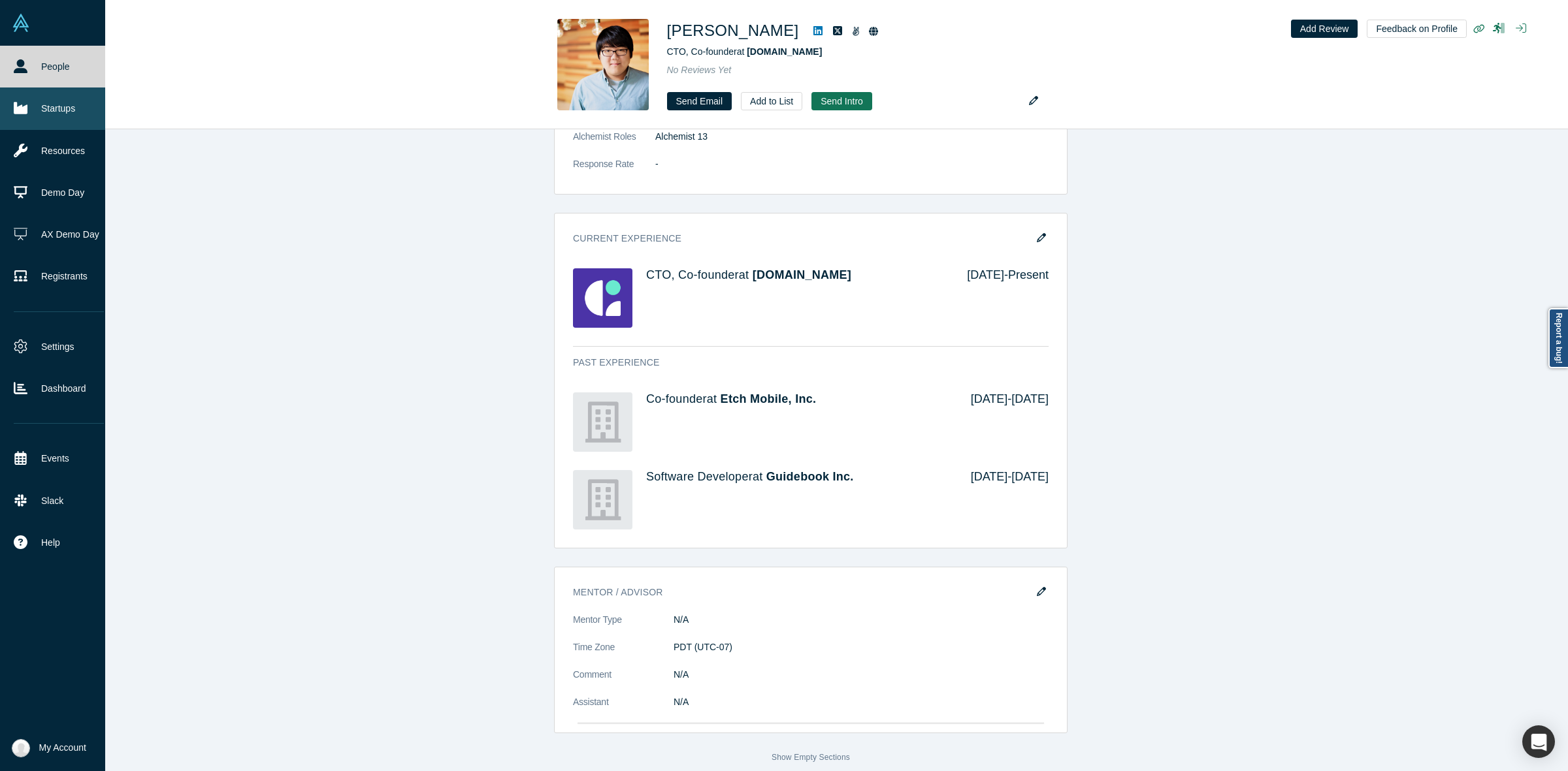
click at [30, 113] on link "Startups" at bounding box center [59, 108] width 117 height 42
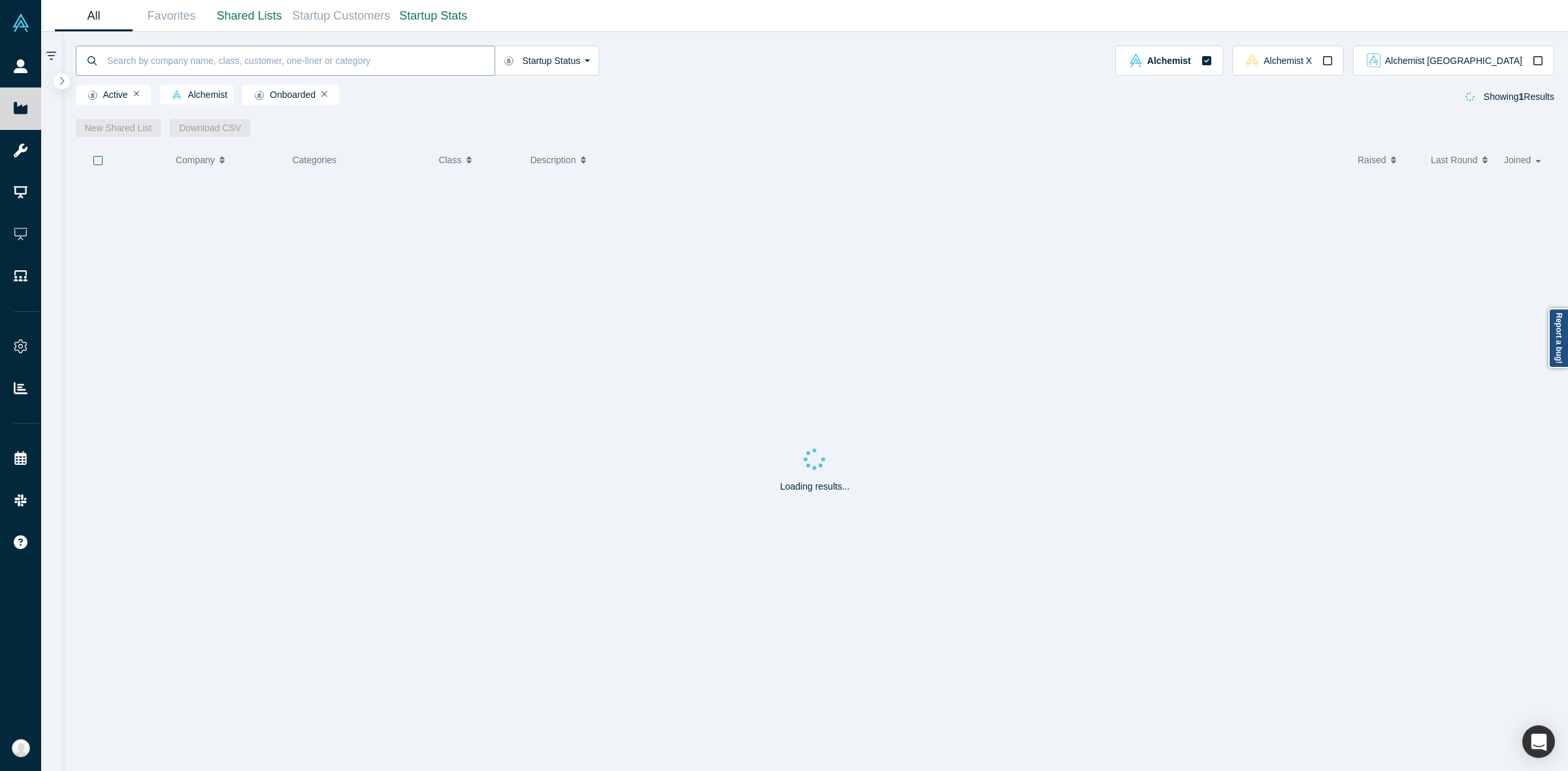
paste input "Outmatch"
click at [203, 56] on input at bounding box center [300, 61] width 388 height 30
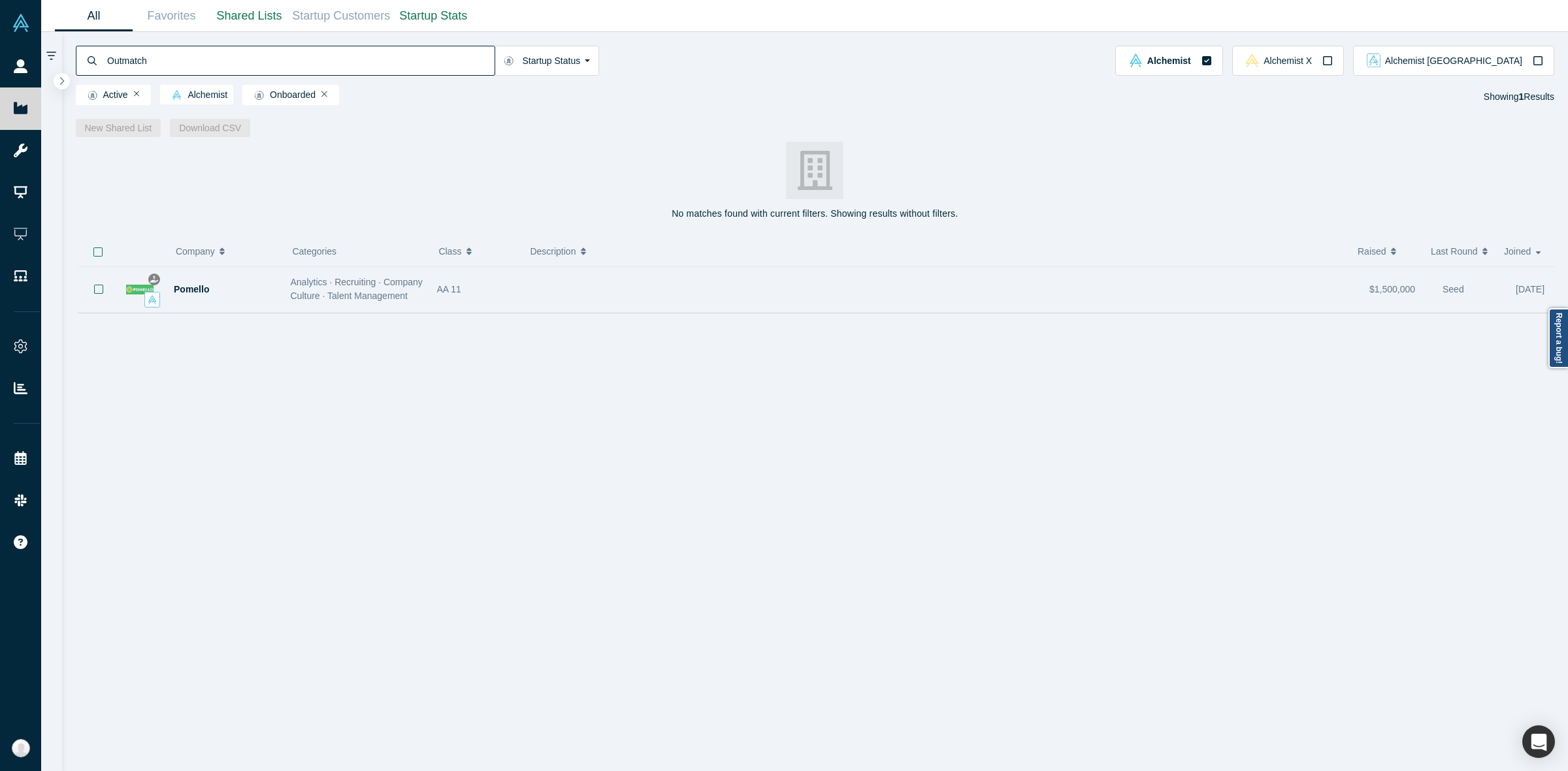
type input "Outmatch"
click at [564, 277] on div at bounding box center [942, 289] width 841 height 41
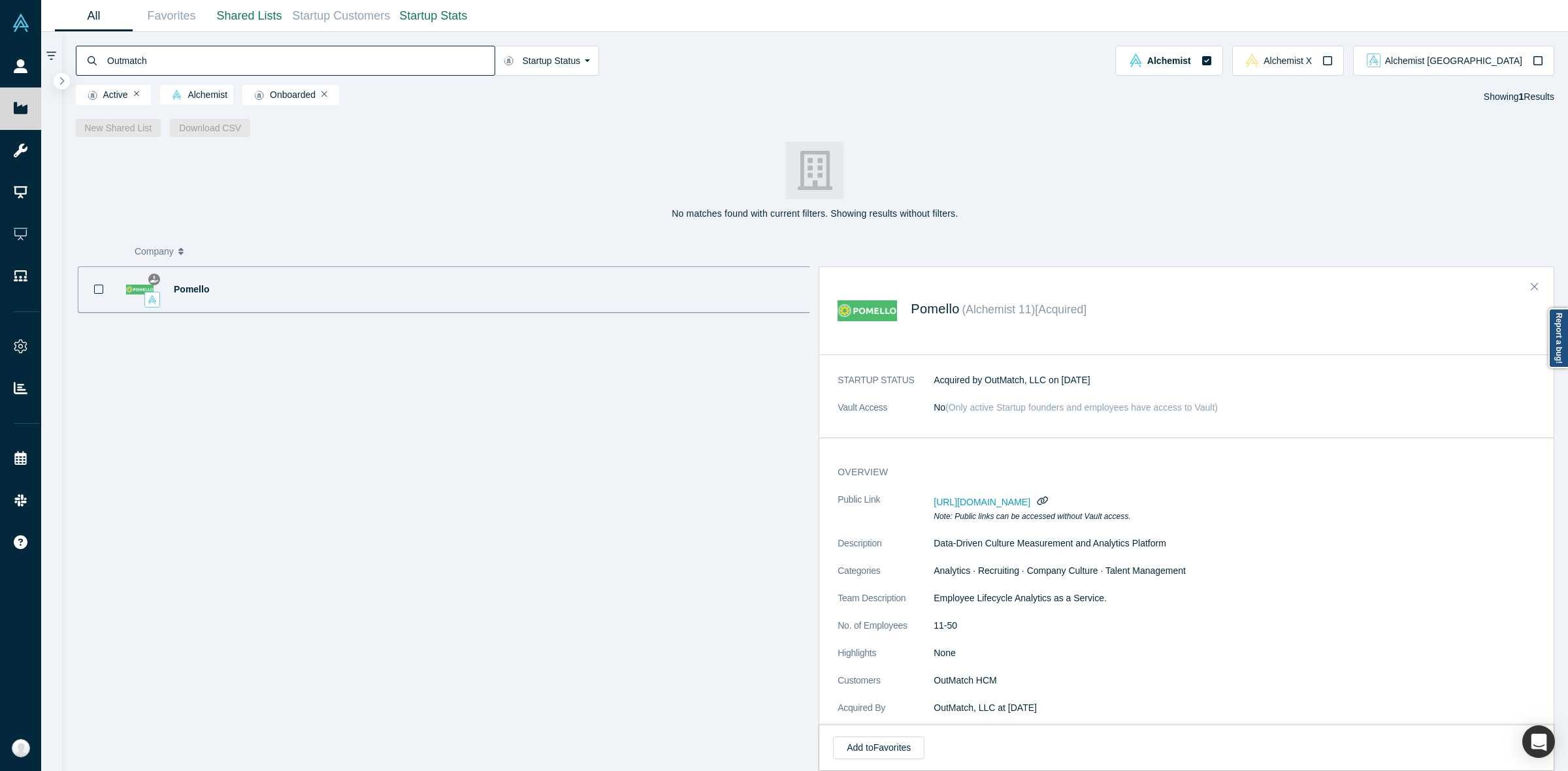
scroll to position [53, 0]
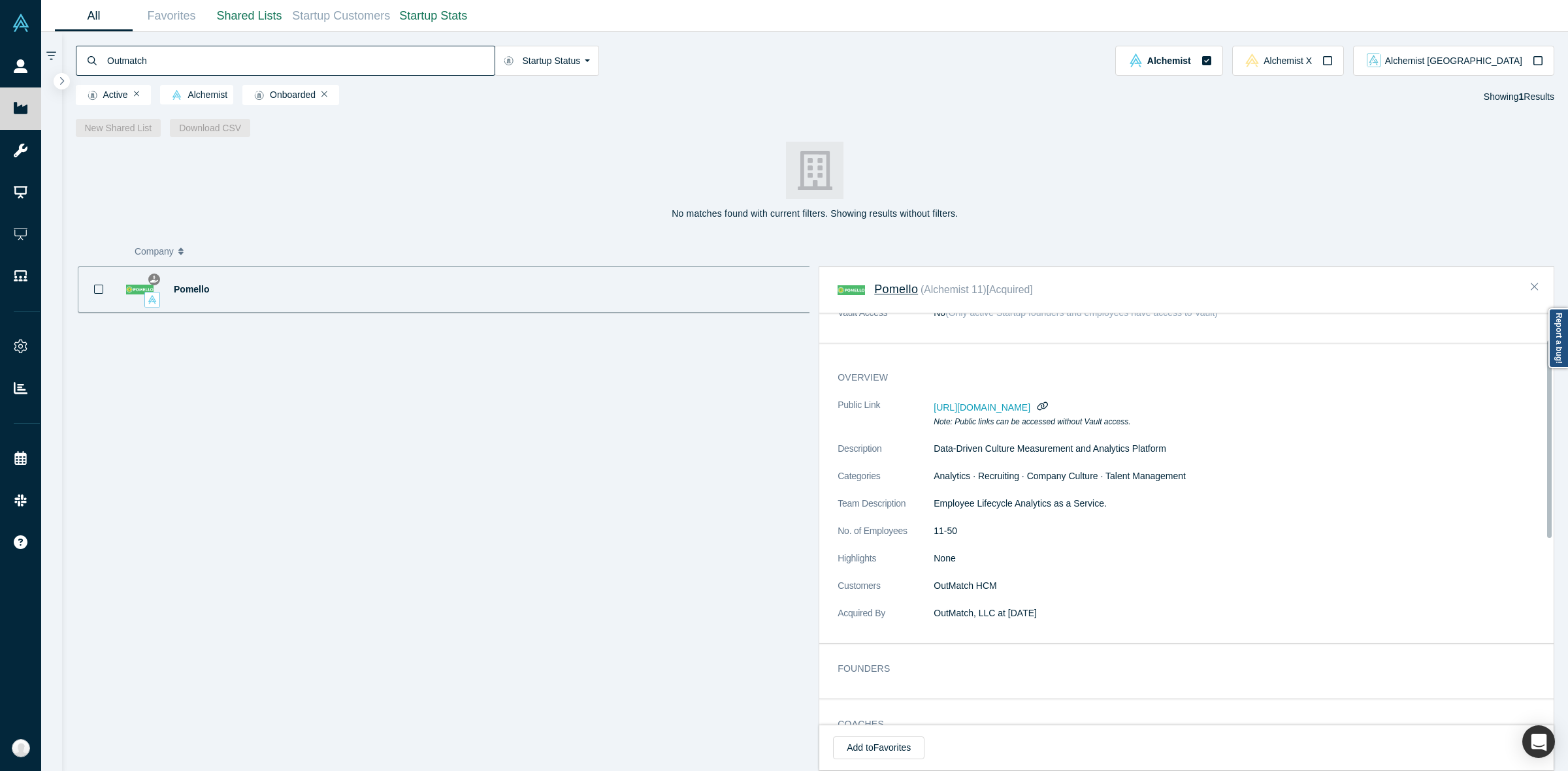
click at [903, 288] on span "Pomello" at bounding box center [896, 290] width 44 height 13
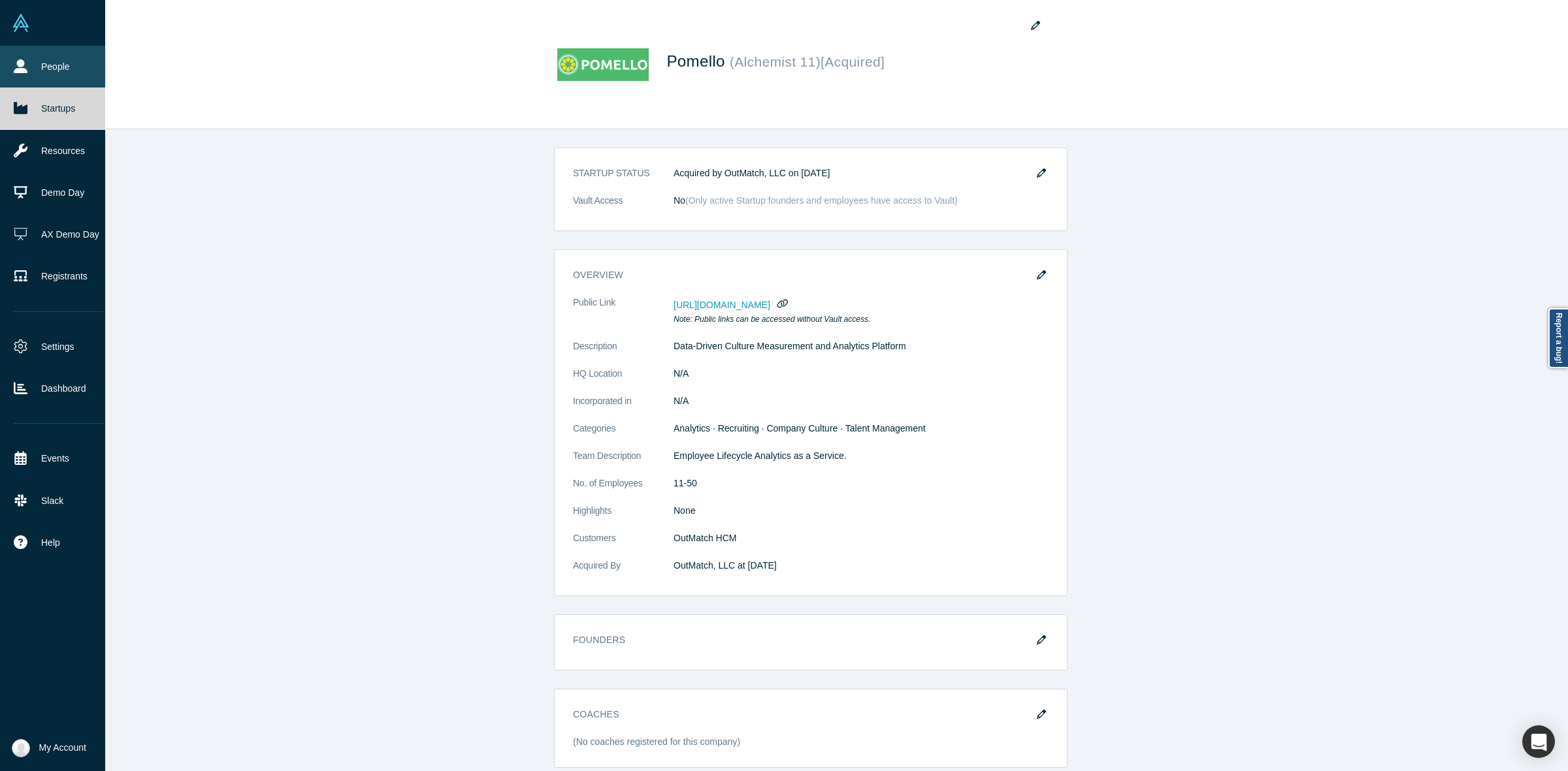
click at [37, 60] on link "People" at bounding box center [59, 66] width 117 height 42
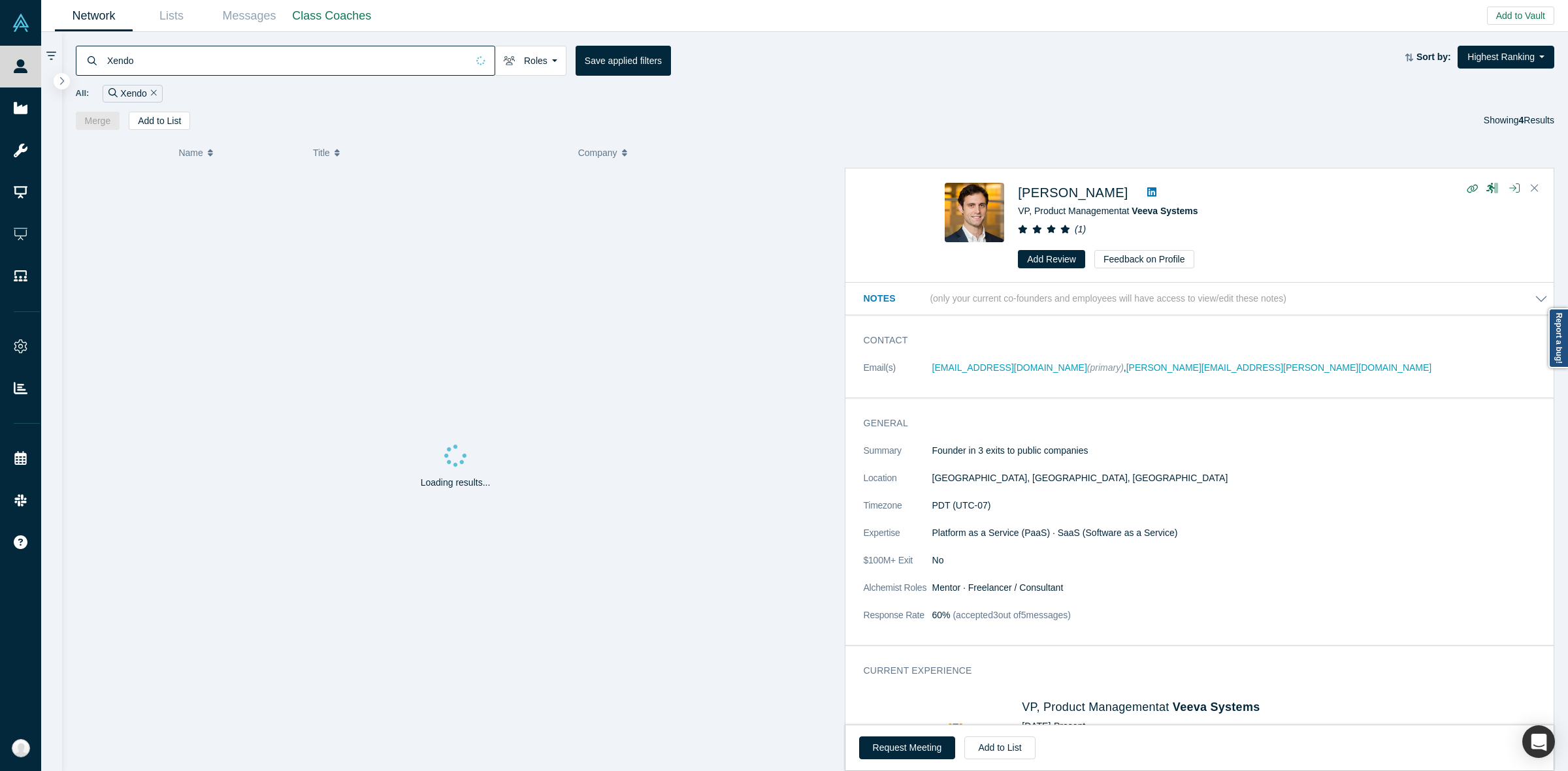
click at [302, 63] on input "Xendo" at bounding box center [286, 61] width 361 height 30
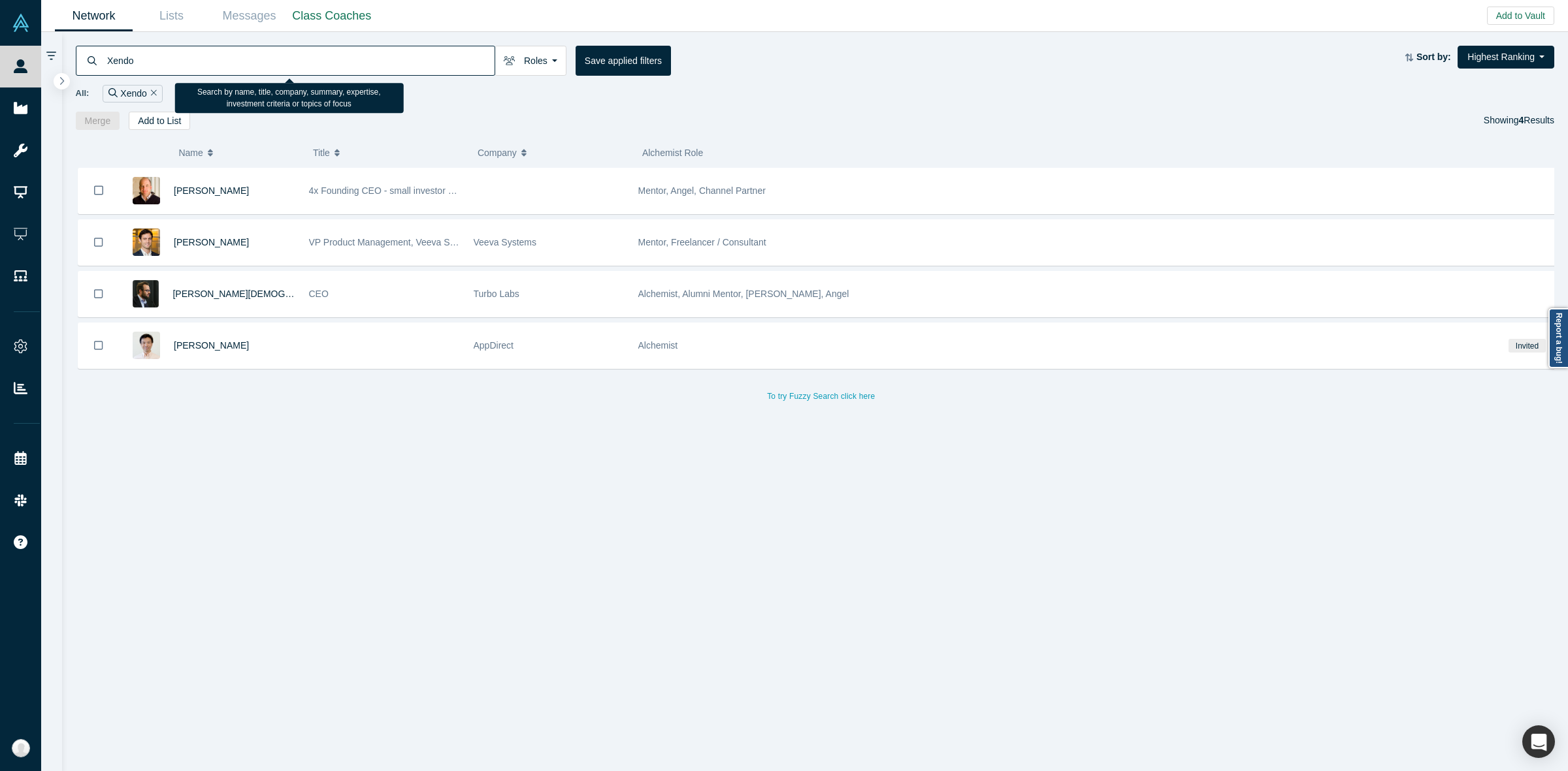
paste input "[PERSON_NAME]"
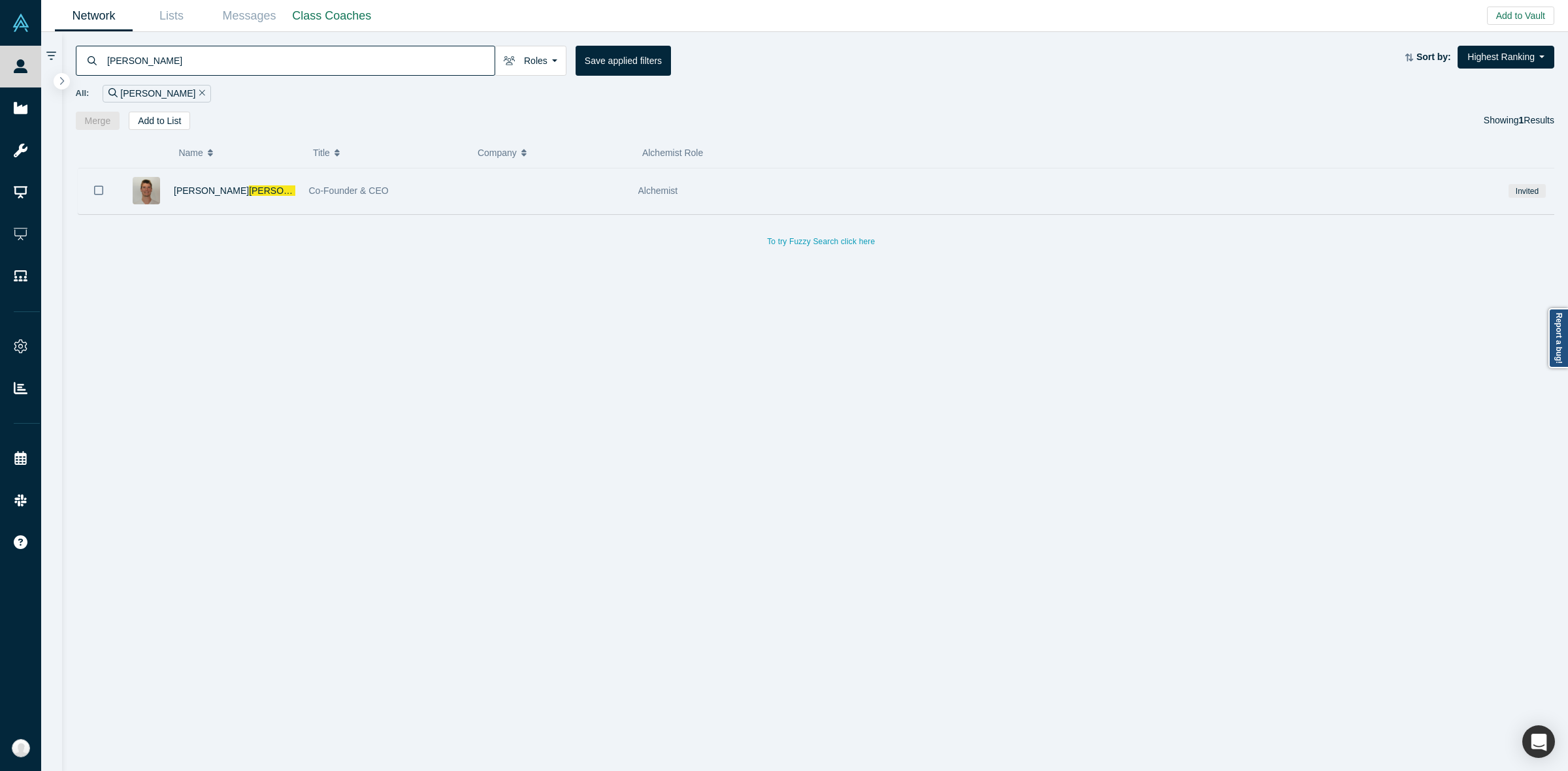
type input "[PERSON_NAME]"
click at [442, 184] on div "Co-Founder & CEO" at bounding box center [384, 191] width 151 height 45
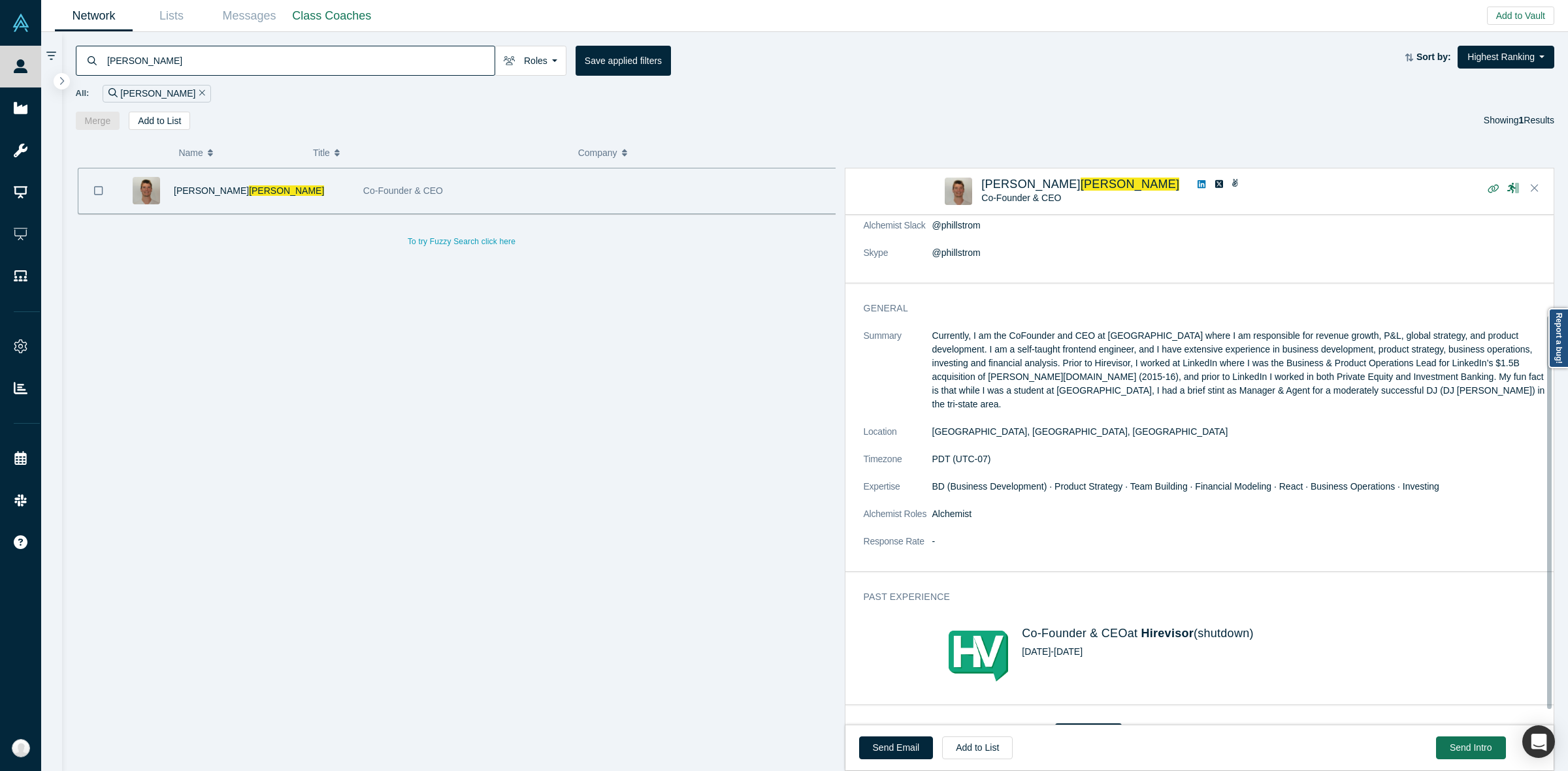
scroll to position [129, 0]
click at [1170, 628] on span "Hirevisor" at bounding box center [1167, 635] width 52 height 13
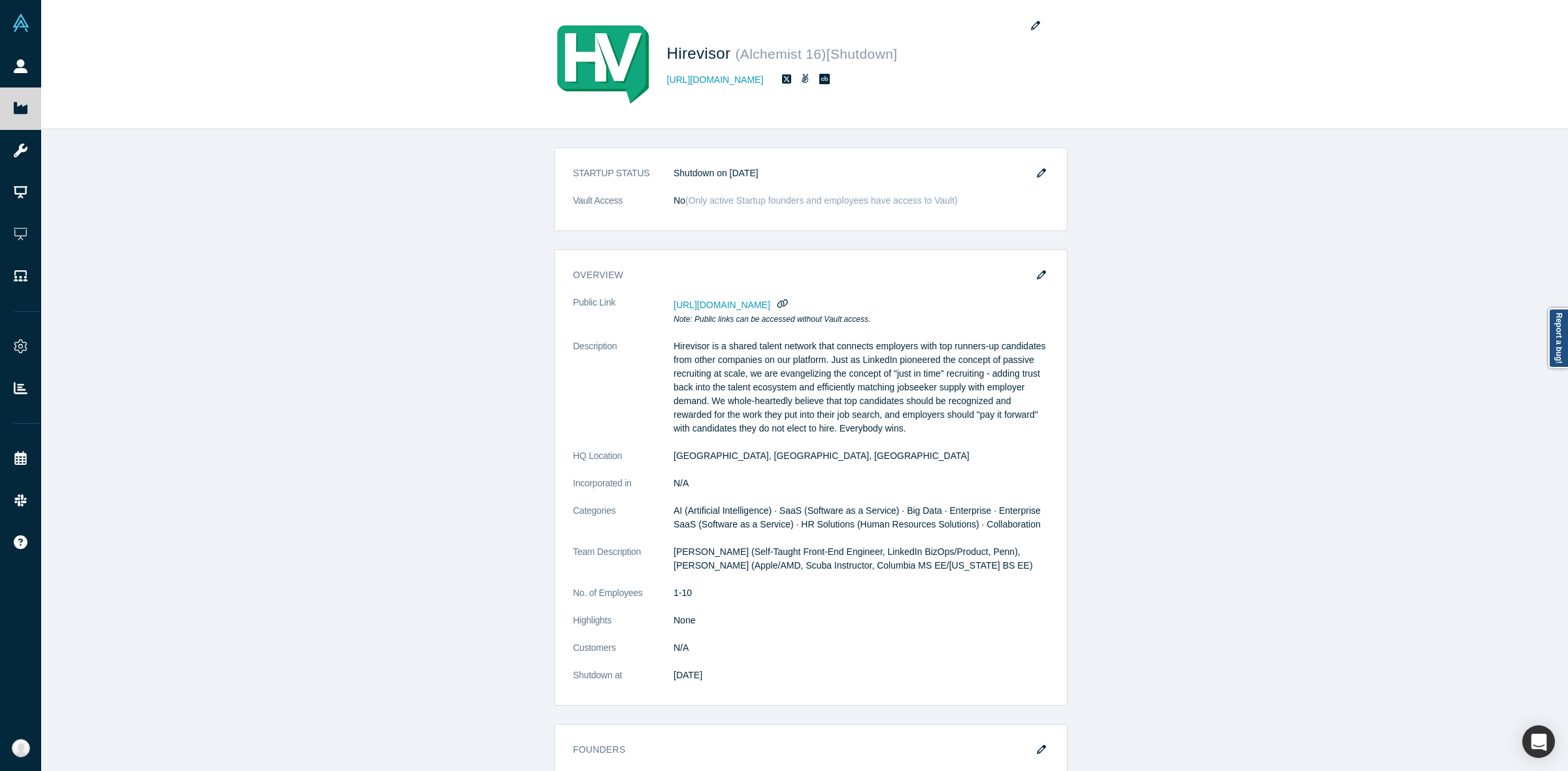
scroll to position [1, 0]
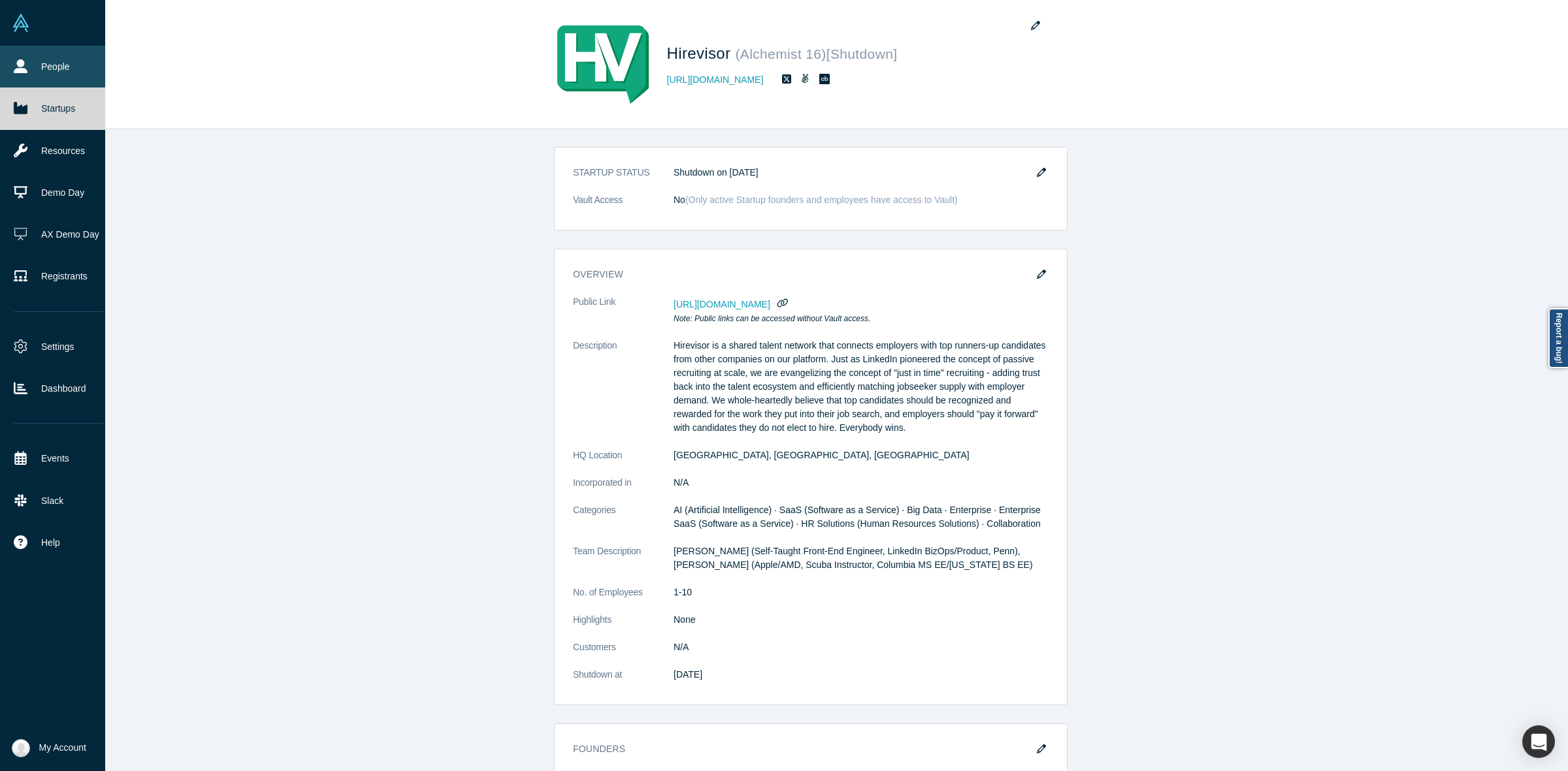
click at [28, 59] on link "People" at bounding box center [59, 66] width 117 height 42
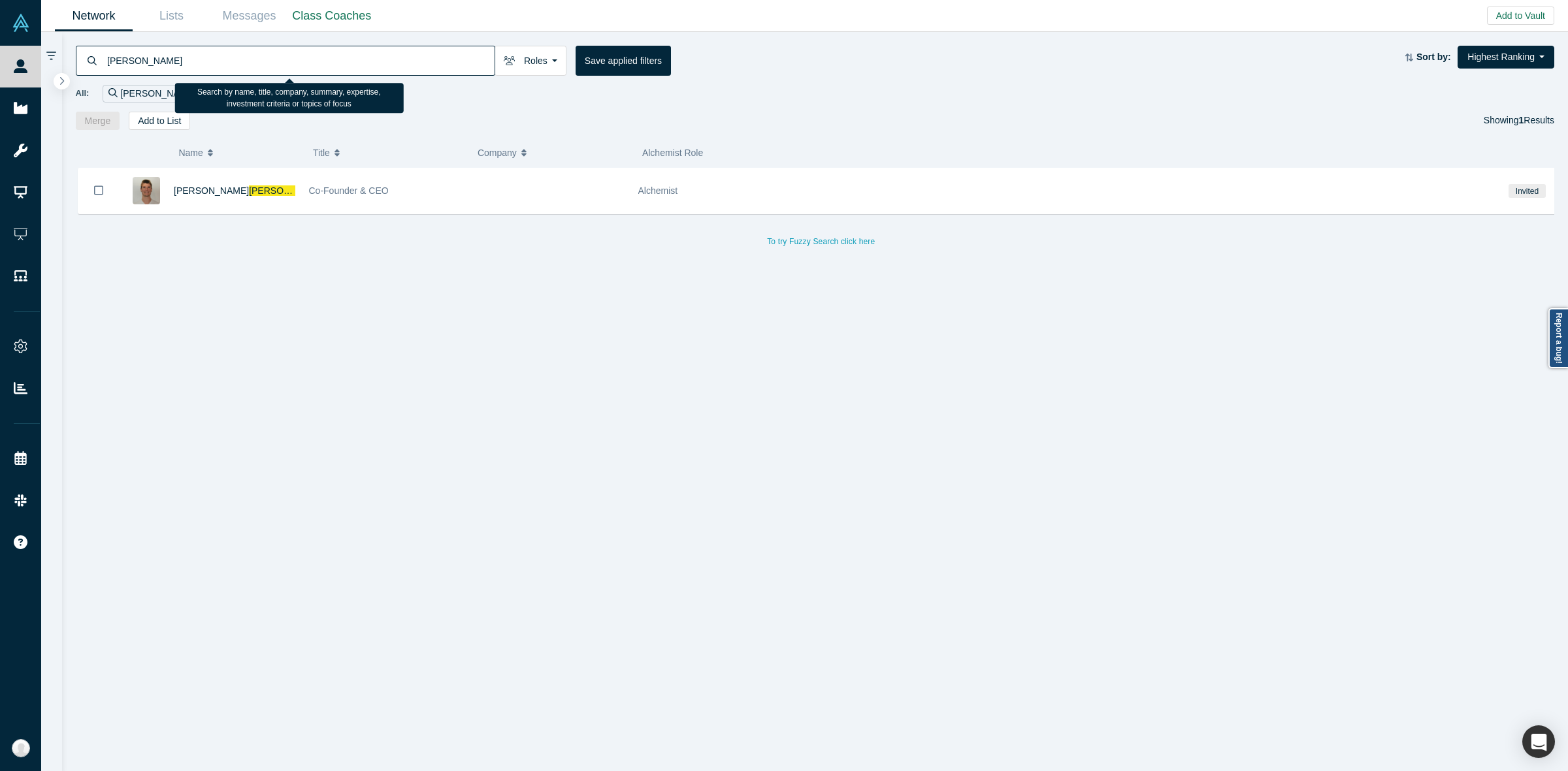
drag, startPoint x: 235, startPoint y: 66, endPoint x: 194, endPoint y: 56, distance: 42.2
click at [194, 56] on input "[PERSON_NAME]" at bounding box center [300, 61] width 388 height 30
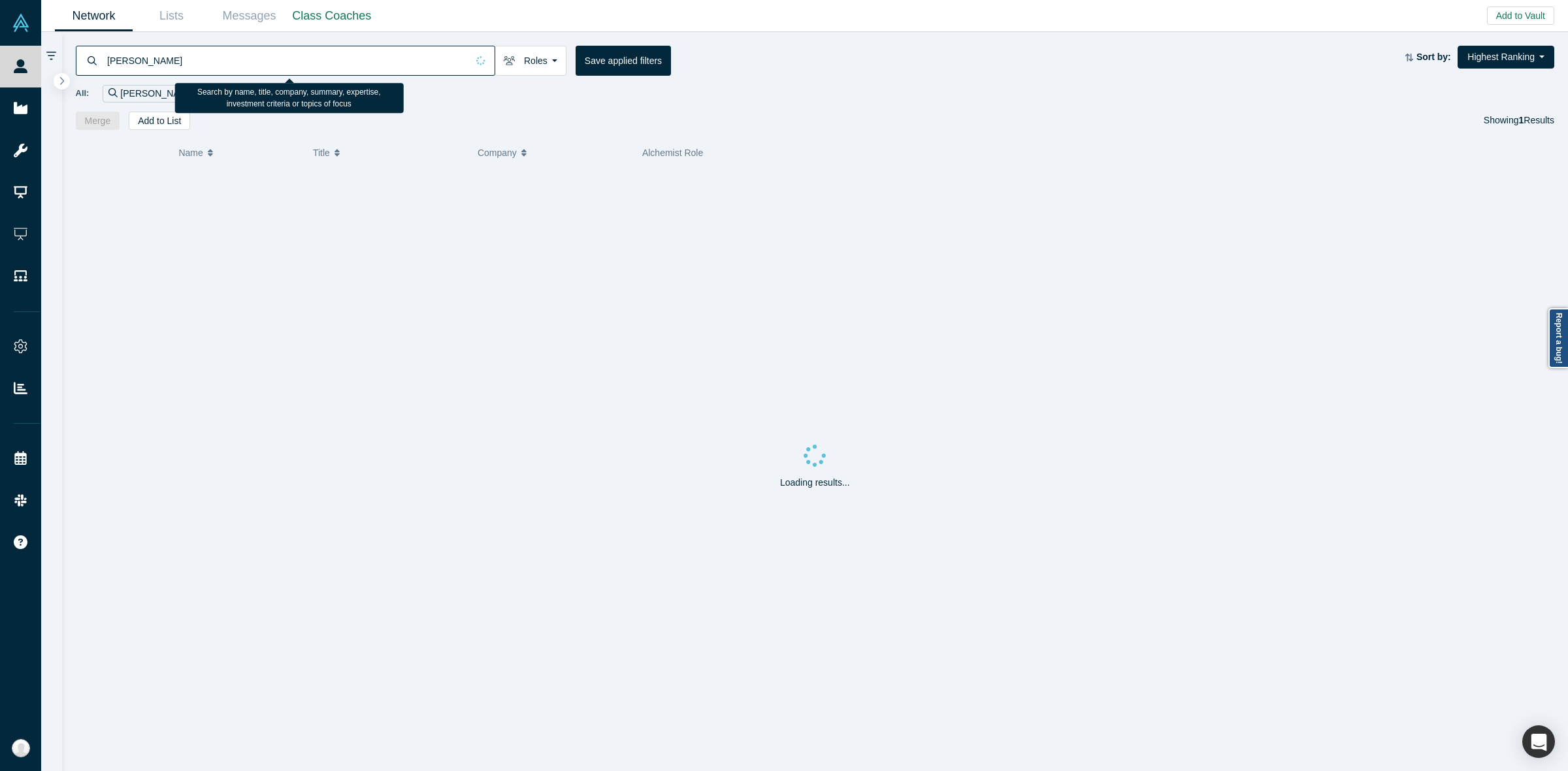
type input "[PERSON_NAME]"
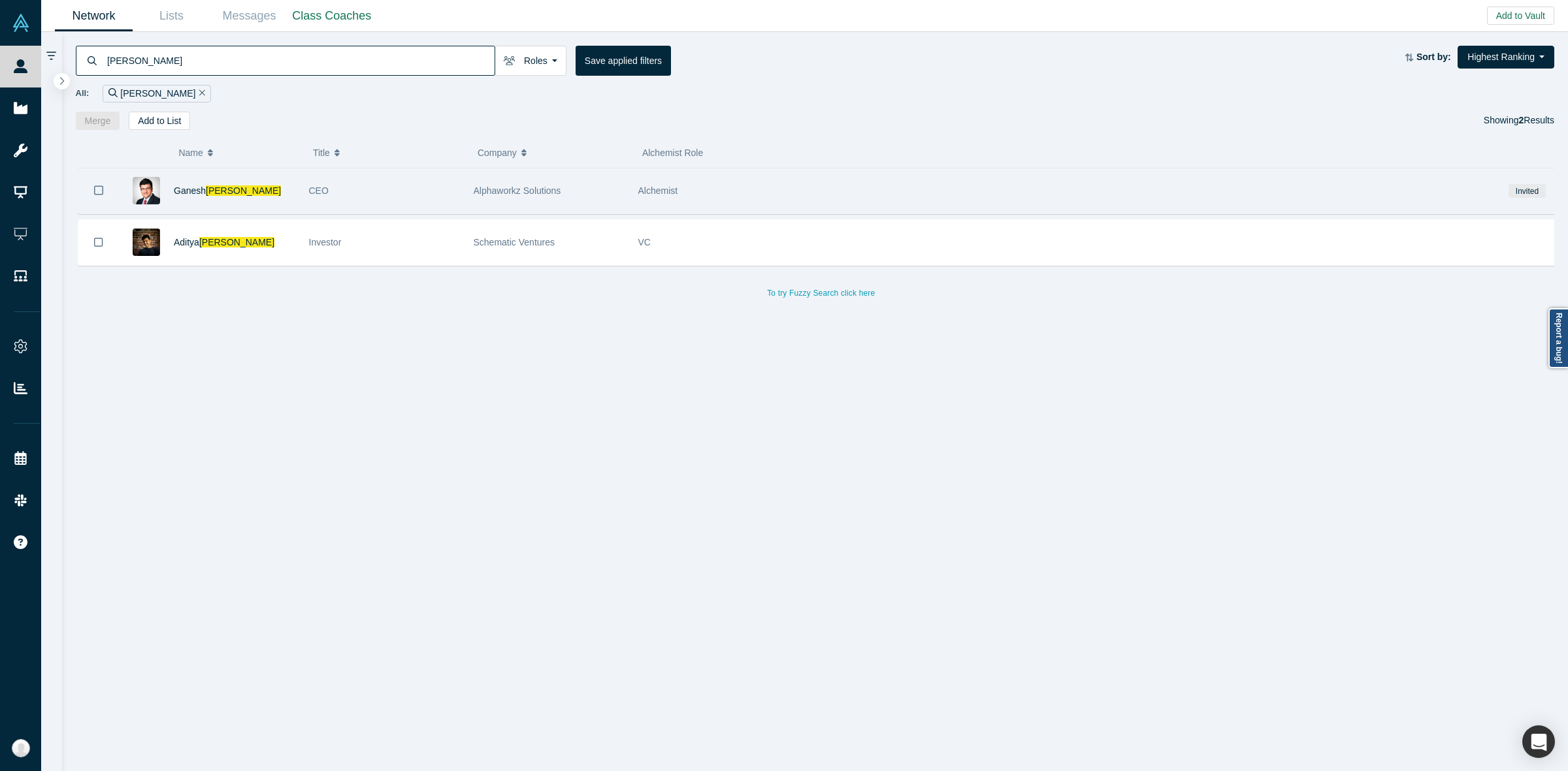
click at [469, 198] on div "Alphaworkz Solutions" at bounding box center [549, 191] width 165 height 45
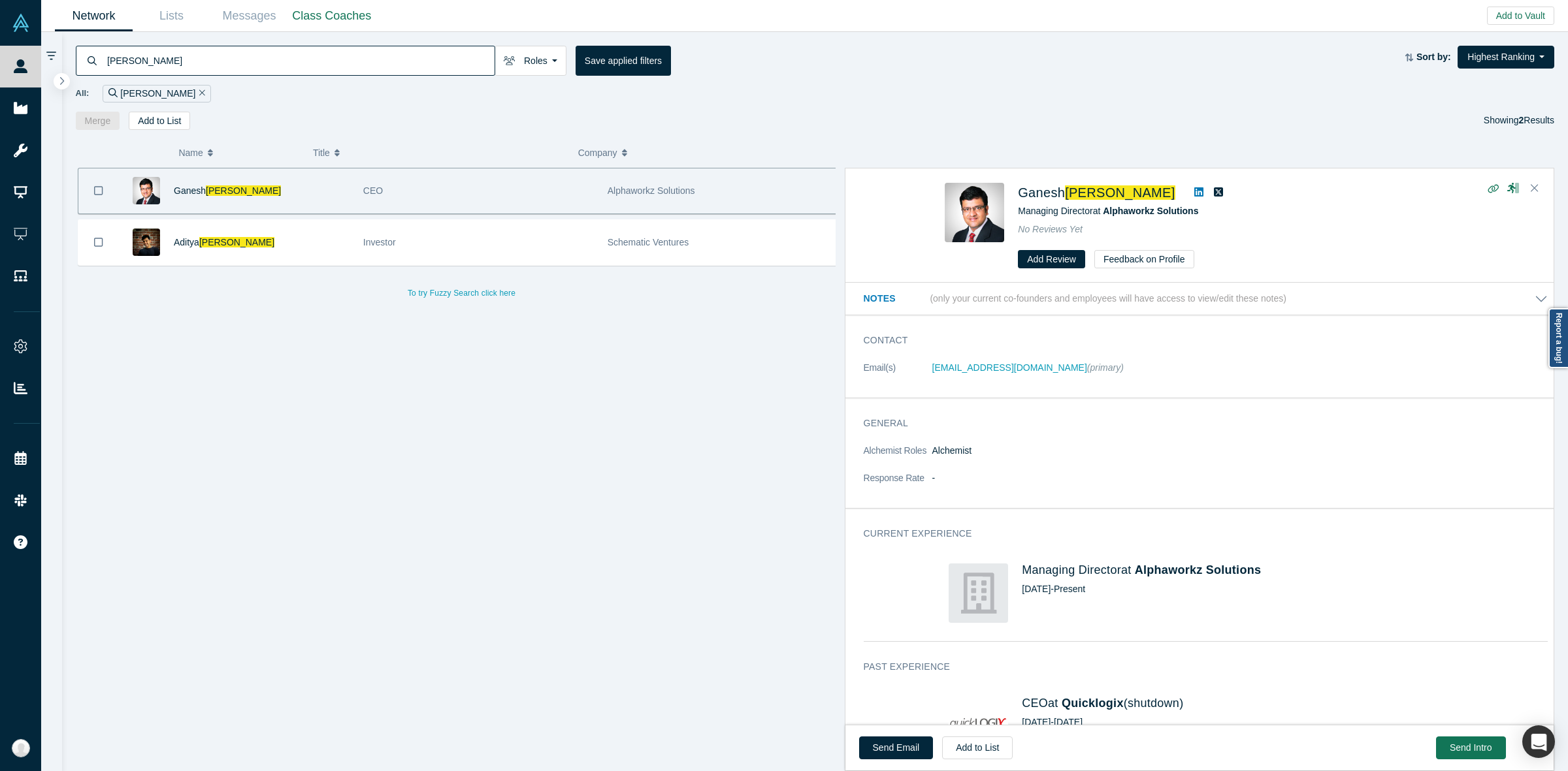
click at [1138, 501] on div "General Alchemist Roles Alchemist Response Rate -" at bounding box center [1205, 457] width 721 height 100
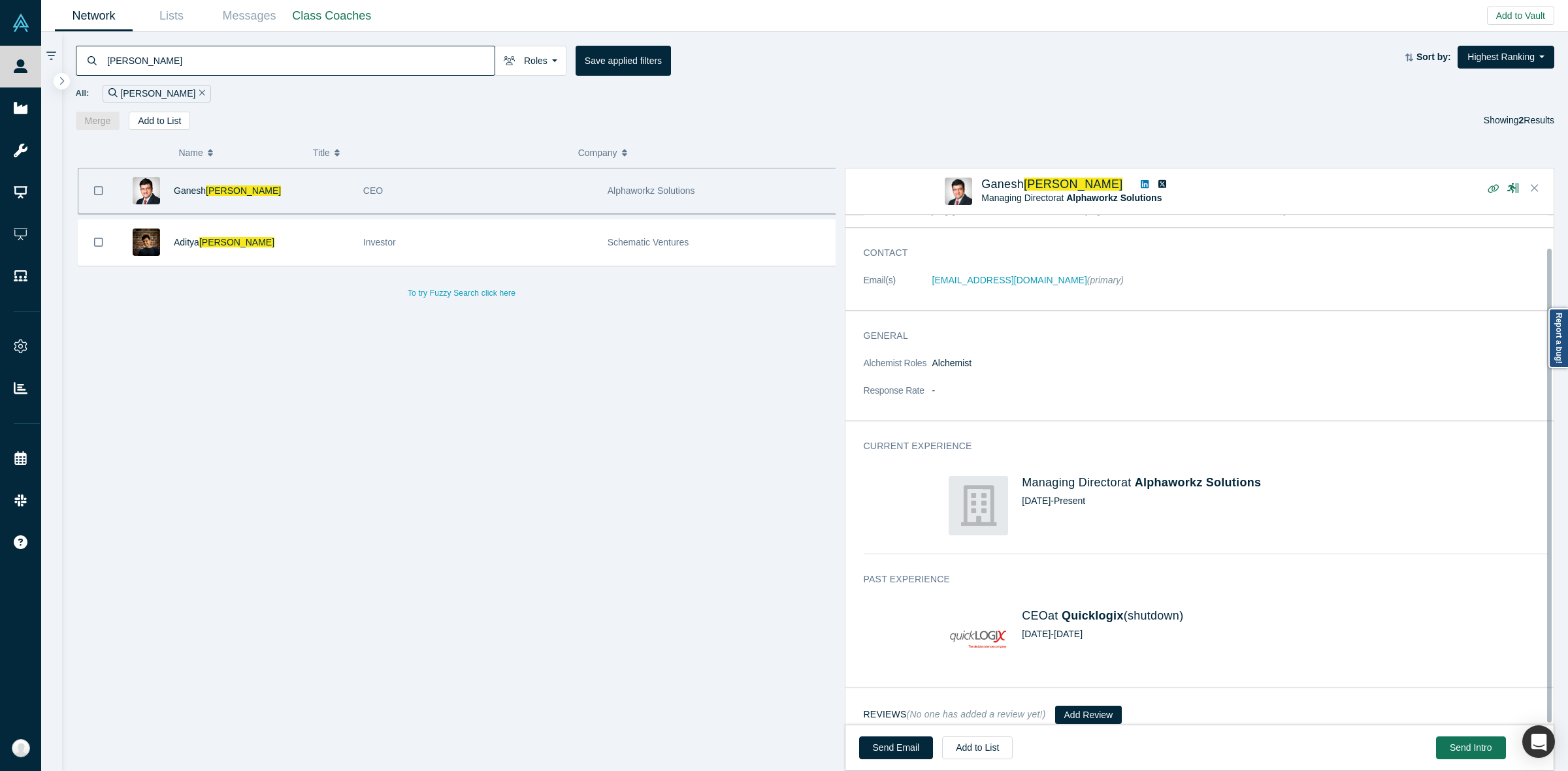
scroll to position [34, 0]
click at [1089, 609] on span "Quicklogix" at bounding box center [1092, 616] width 63 height 13
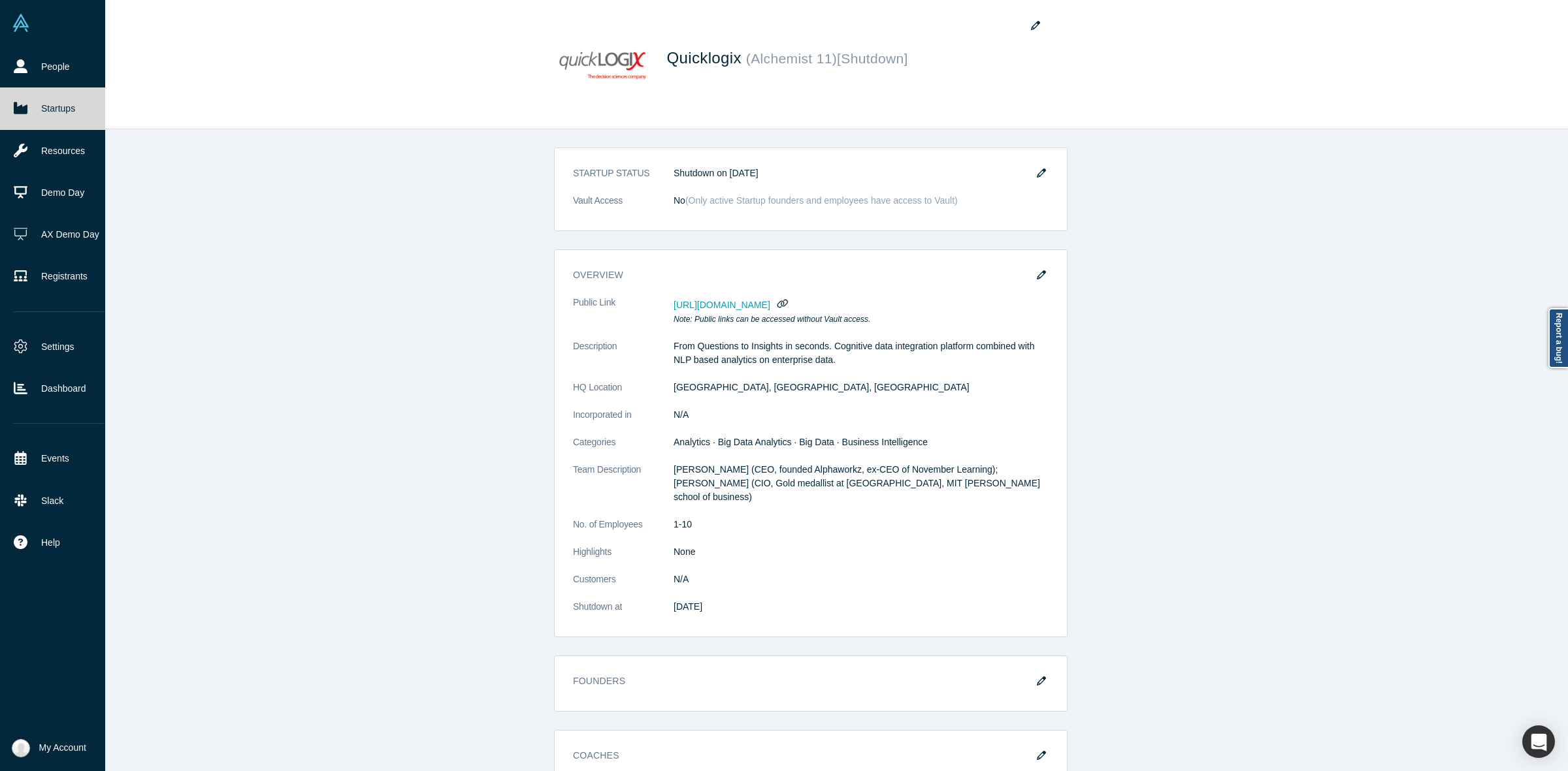
click at [7, 117] on link "Startups" at bounding box center [59, 108] width 117 height 42
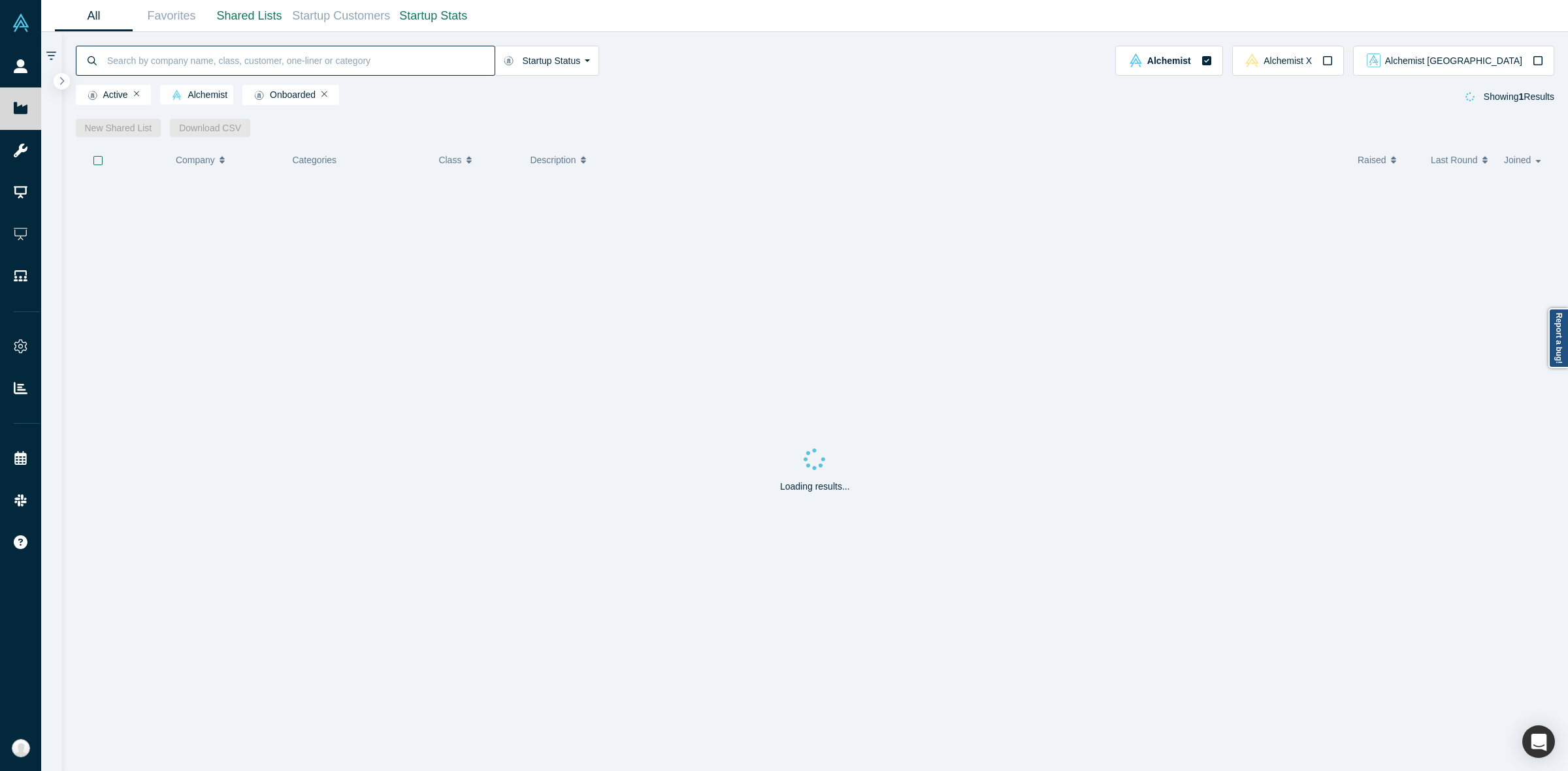
click at [288, 54] on input at bounding box center [300, 61] width 388 height 30
click at [102, 54] on div "Eloquent Labs Incorporated" at bounding box center [285, 61] width 420 height 30
click at [103, 59] on div "Eloquent Labs Incorporated" at bounding box center [285, 61] width 420 height 30
click at [108, 59] on div "Eloquent Labs Incorporated" at bounding box center [285, 61] width 420 height 30
click at [108, 59] on input "Eloquent Labs Incorporated" at bounding box center [300, 61] width 388 height 30
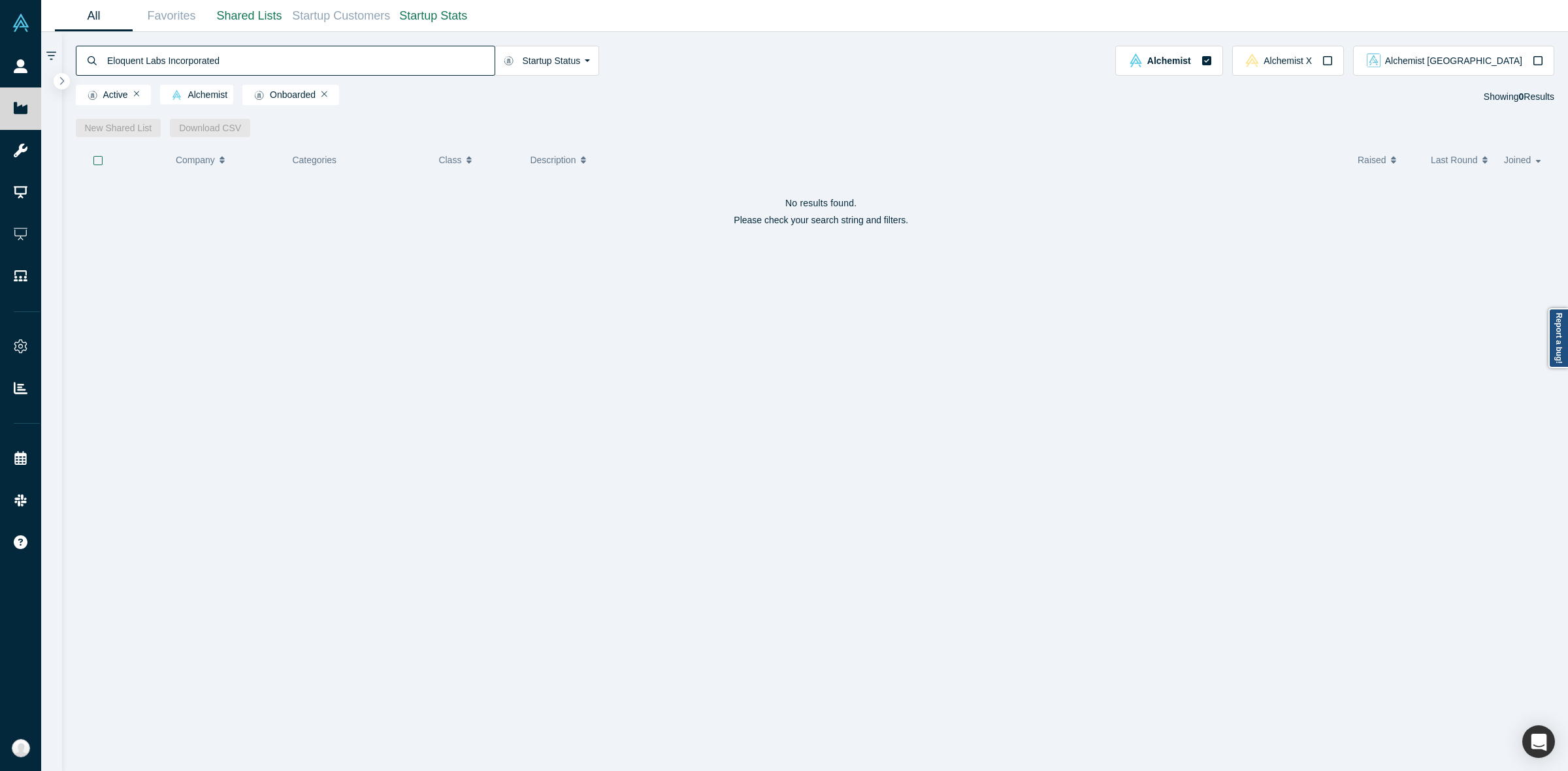
click at [194, 59] on input "Eloquent Labs Incorporated" at bounding box center [300, 61] width 388 height 30
type input "Eloquent Labs"
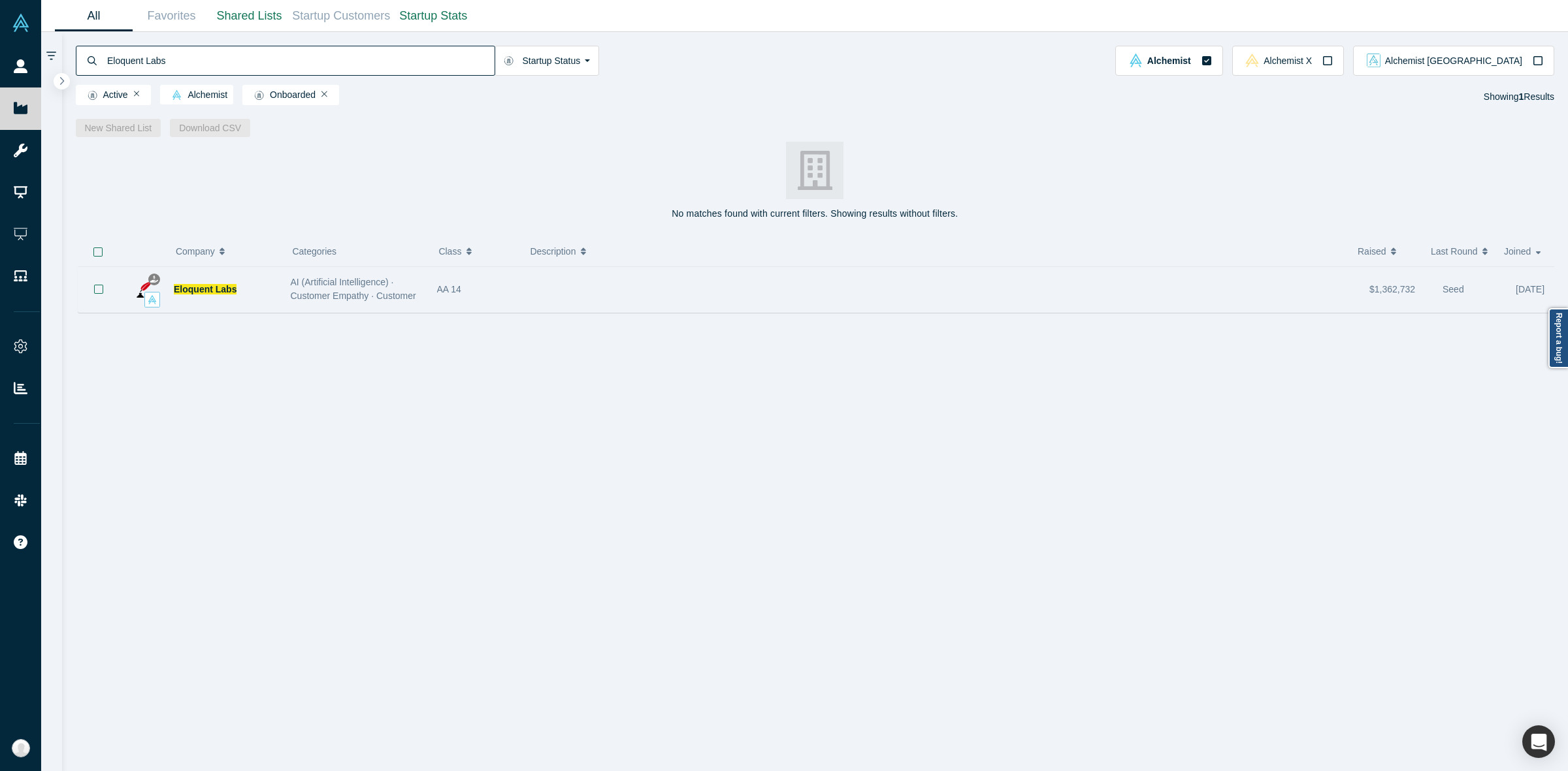
drag, startPoint x: 517, startPoint y: 324, endPoint x: 539, endPoint y: 288, distance: 42.2
click at [539, 288] on div "Eloquent Labs AI (Artificial Intelligence) · Customer Empathy · Customer ... AA…" at bounding box center [821, 525] width 1491 height 517
click at [539, 288] on div at bounding box center [942, 289] width 841 height 41
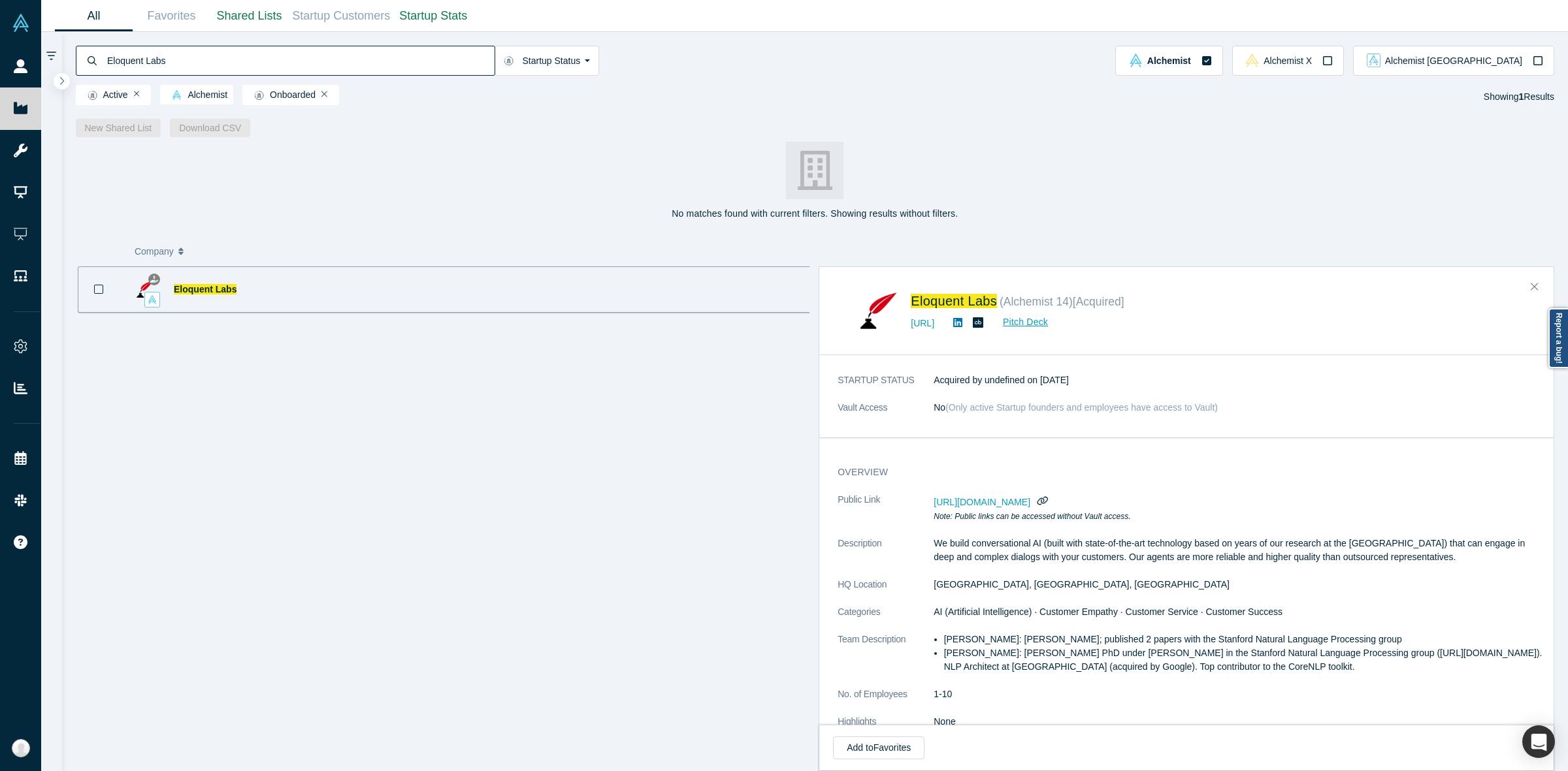
click at [889, 461] on div "overview Public Link [URL][DOMAIN_NAME] Note: Public links can be accessed with…" at bounding box center [1193, 604] width 747 height 296
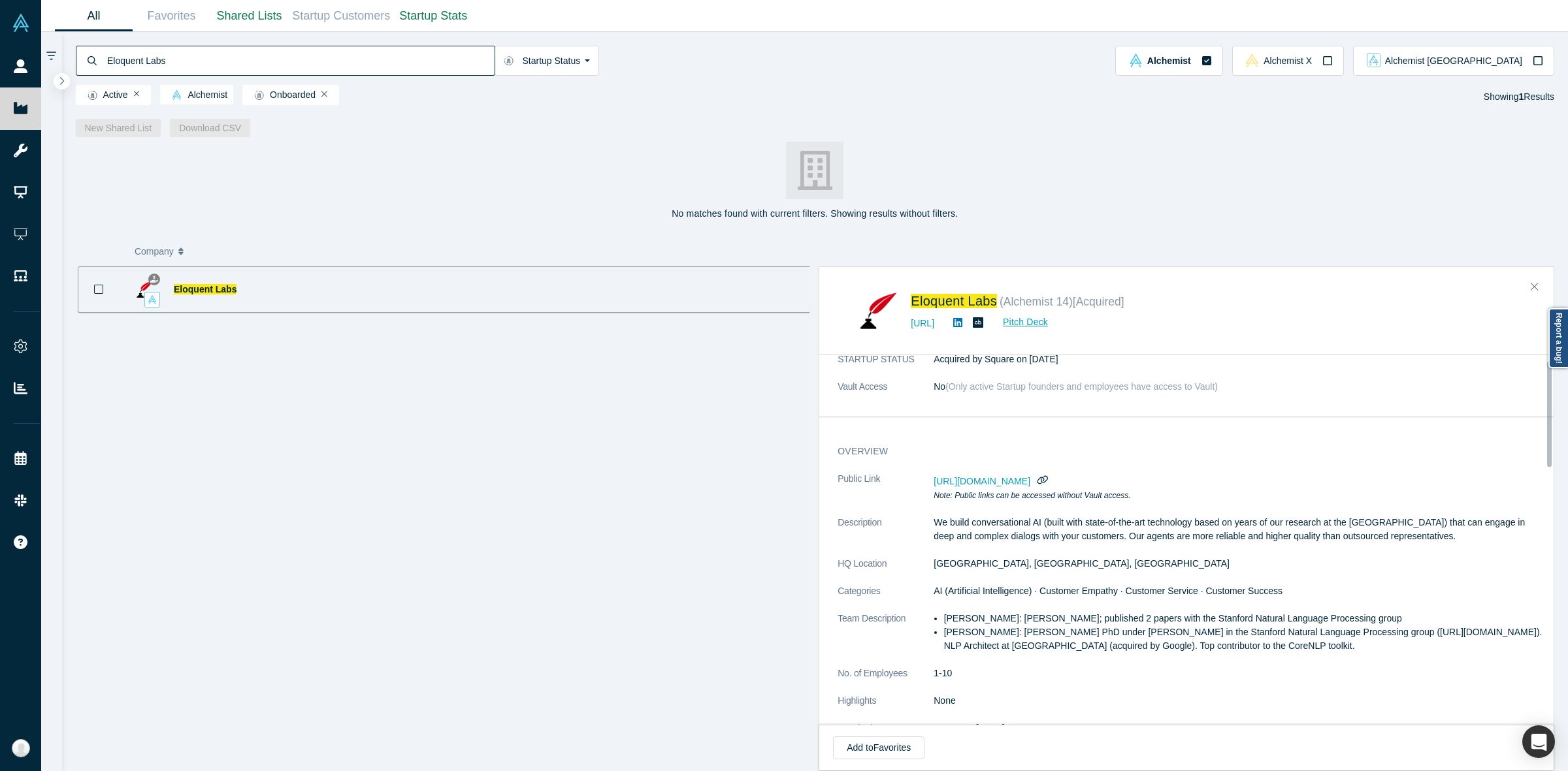
scroll to position [22, 0]
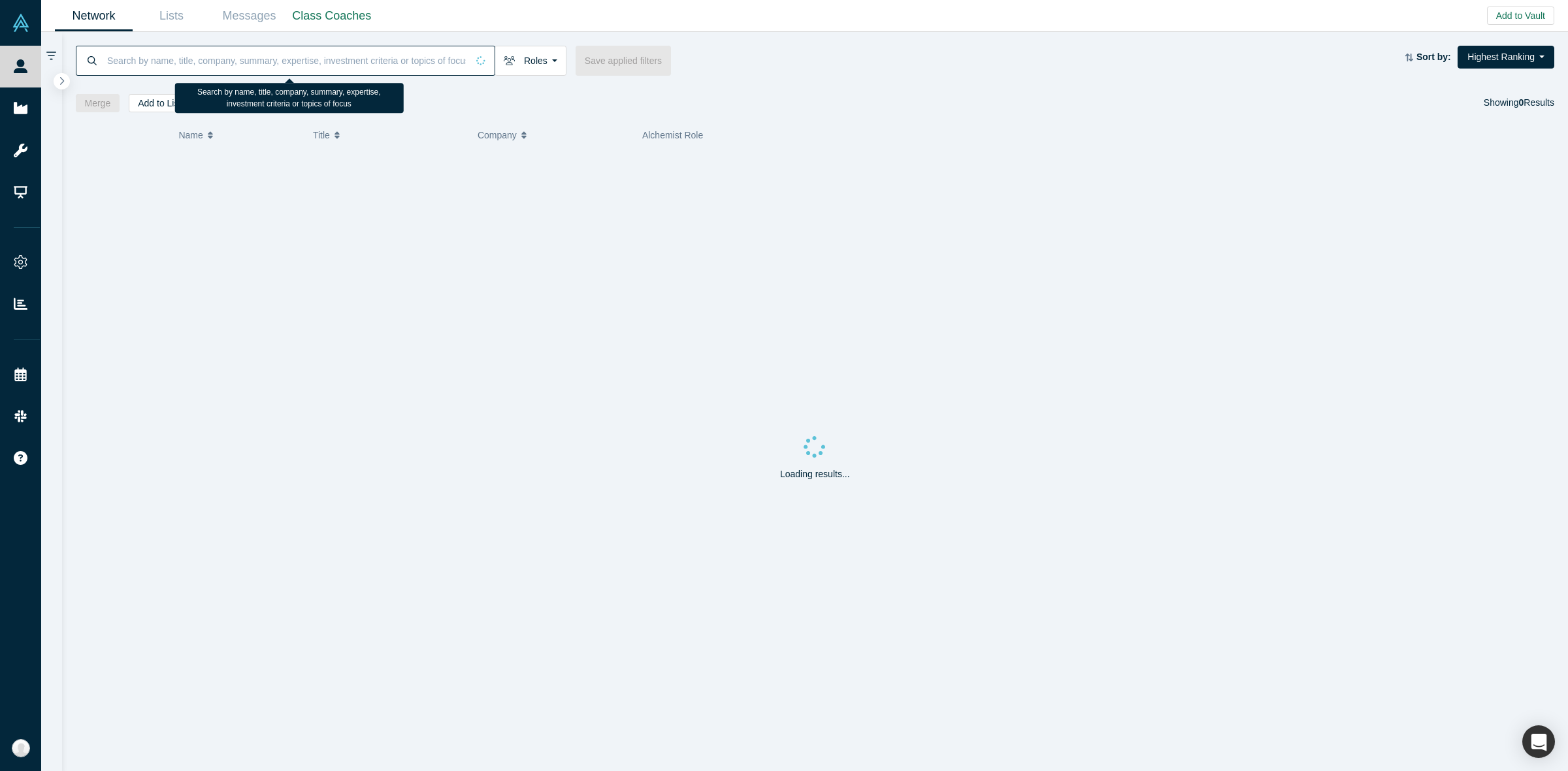
click at [361, 67] on input at bounding box center [286, 61] width 361 height 30
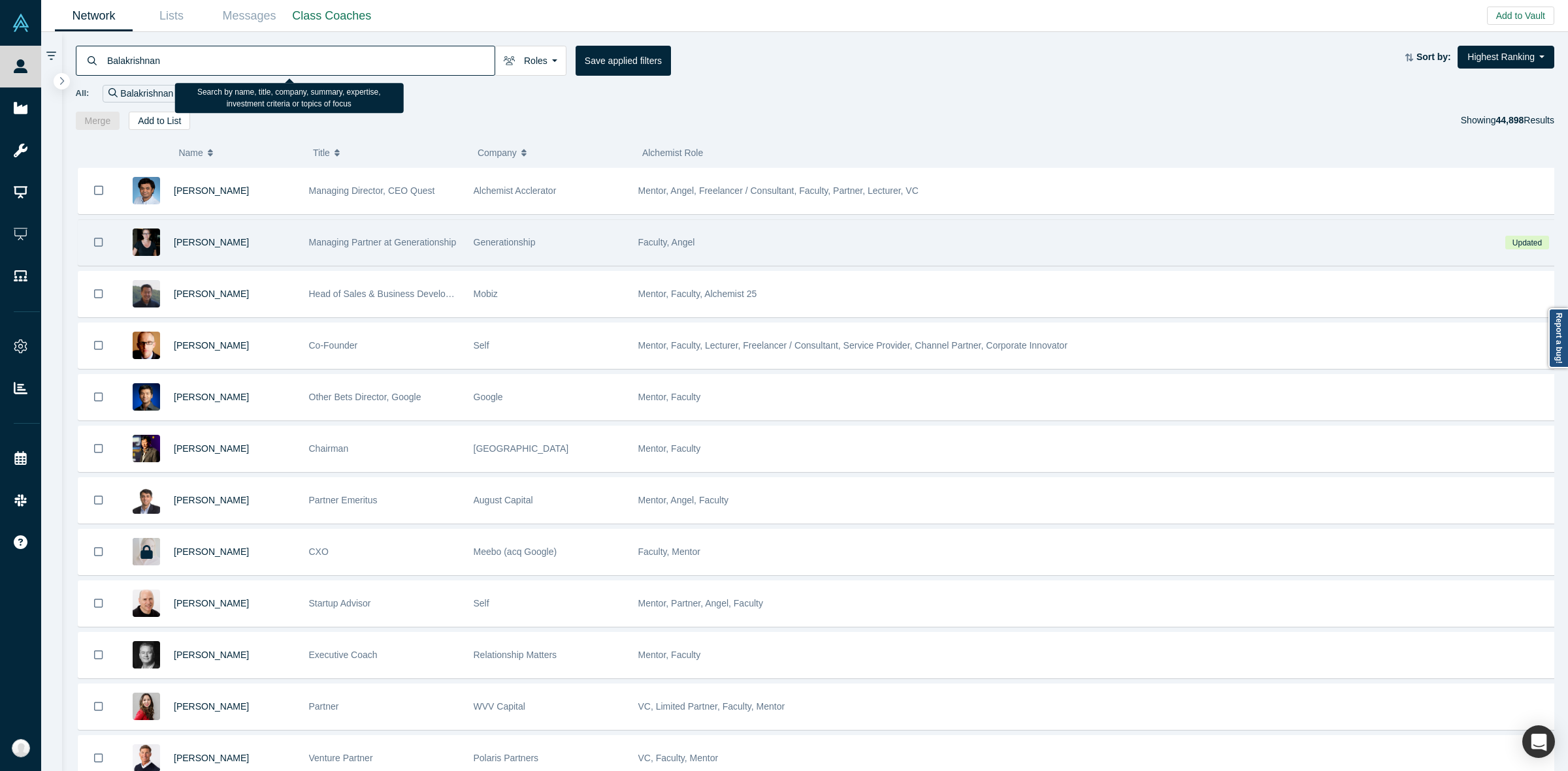
type input "Balakrishnan"
